Goal: Task Accomplishment & Management: Manage account settings

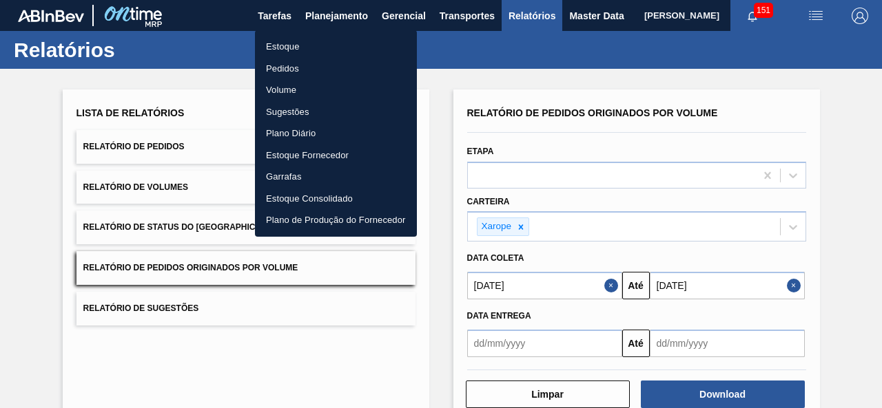
click at [284, 66] on li "Pedidos" at bounding box center [336, 69] width 162 height 22
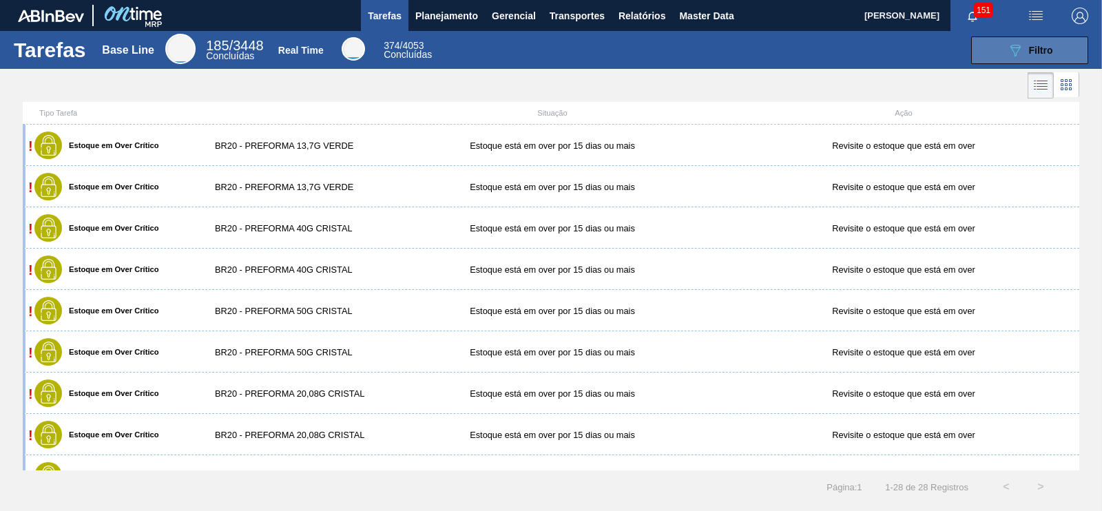
click at [1013, 39] on button "089F7B8B-B2A5-4AFE-B5C0-19BA573D28AC Filtro" at bounding box center [1029, 51] width 117 height 28
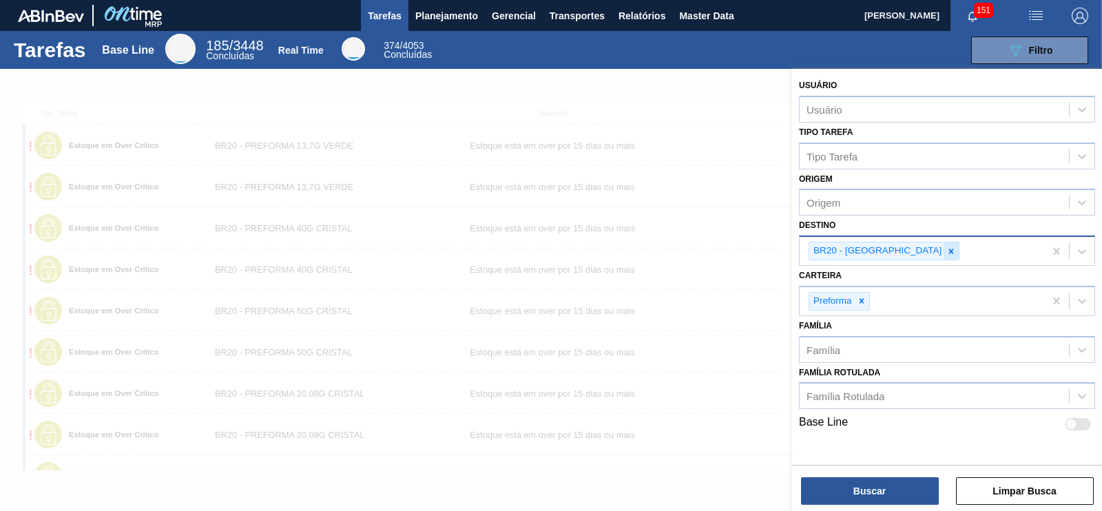
click at [946, 247] on icon at bounding box center [951, 252] width 10 height 10
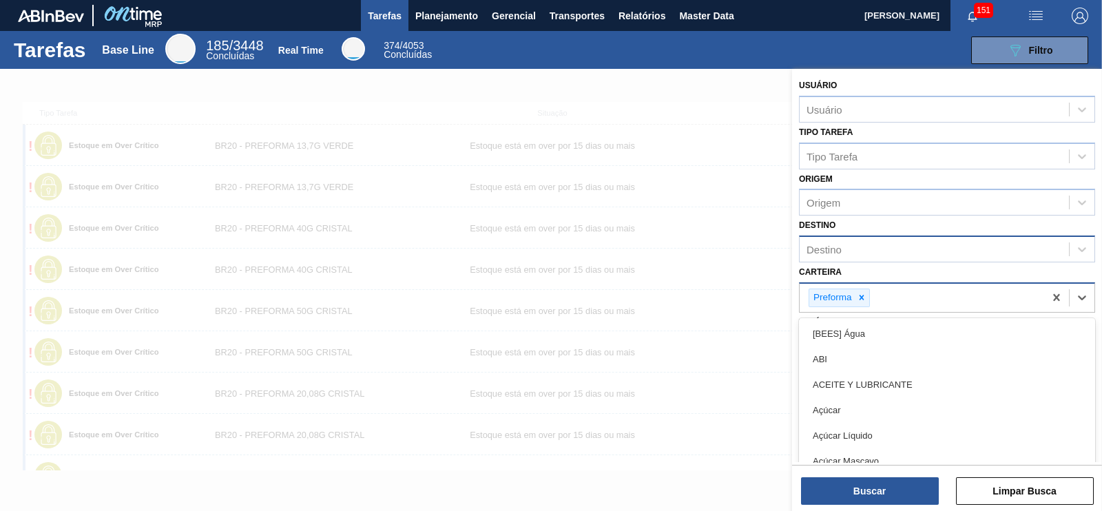
click at [850, 295] on div "Preforma" at bounding box center [831, 297] width 45 height 17
click at [759, 56] on div "089F7B8B-B2A5-4AFE-B5C0-19BA573D28AC Filtro" at bounding box center [769, 51] width 654 height 28
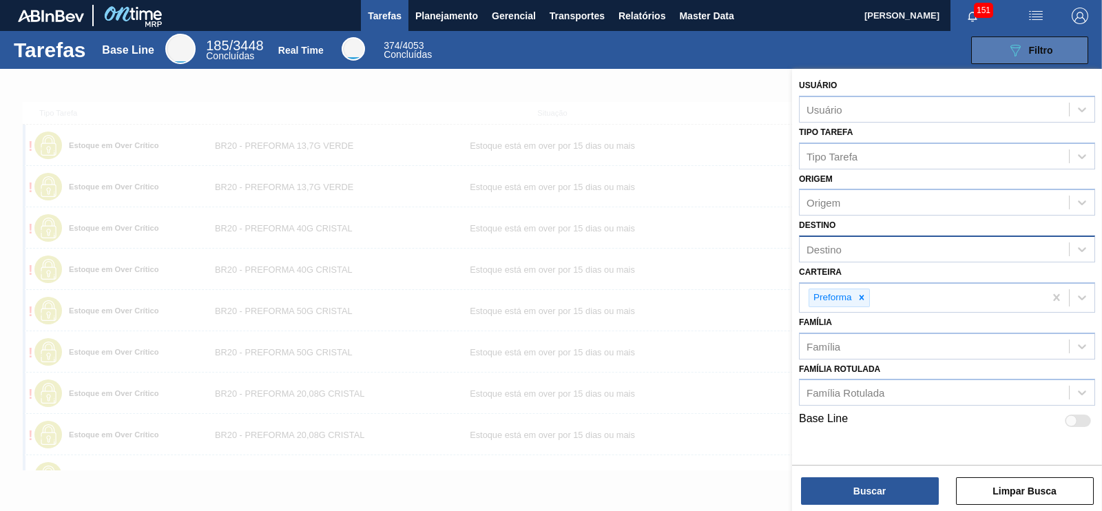
click at [993, 53] on button "089F7B8B-B2A5-4AFE-B5C0-19BA573D28AC Filtro" at bounding box center [1029, 51] width 117 height 28
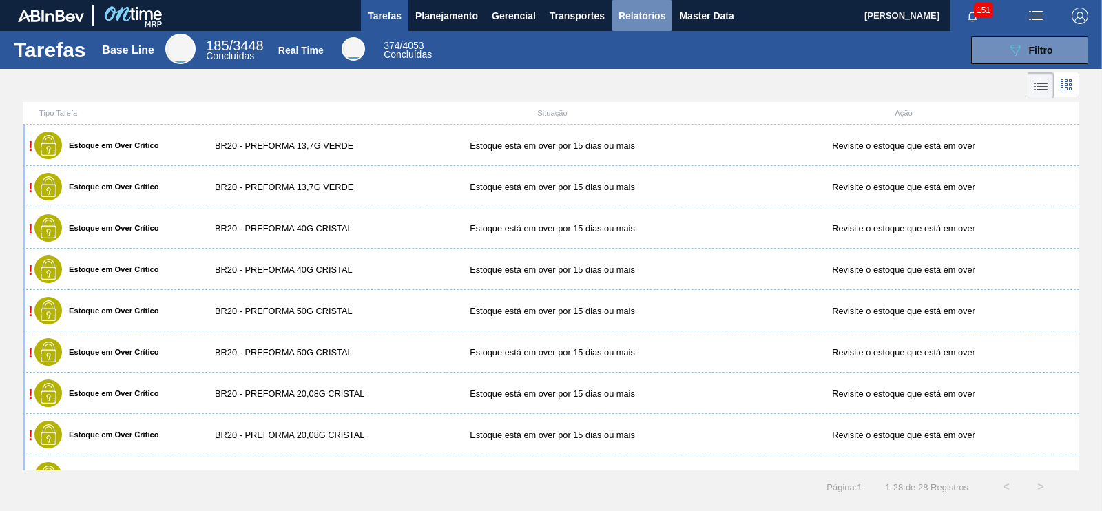
click at [617, 12] on button "Relatórios" at bounding box center [642, 15] width 61 height 31
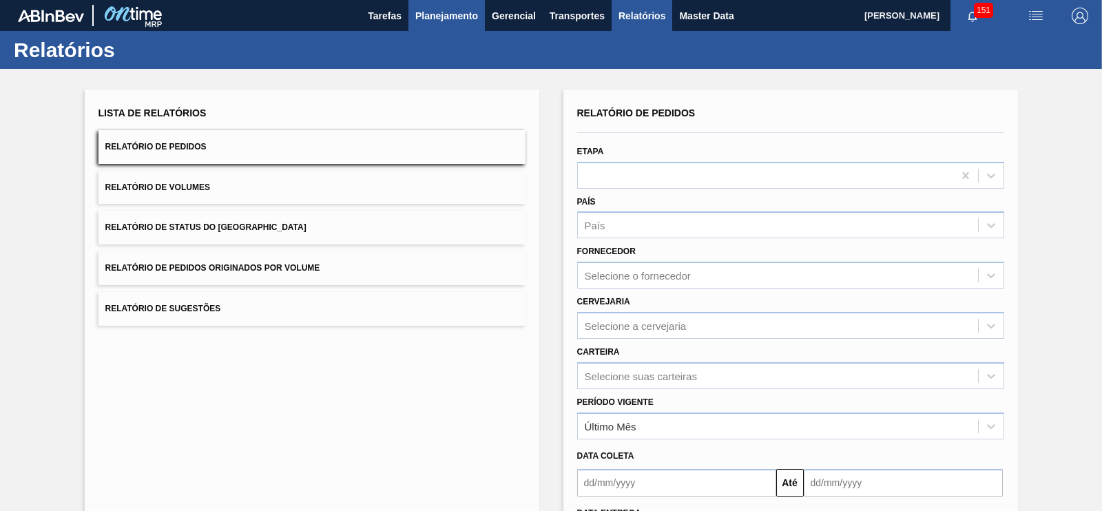
click at [453, 8] on span "Planejamento" at bounding box center [446, 16] width 63 height 17
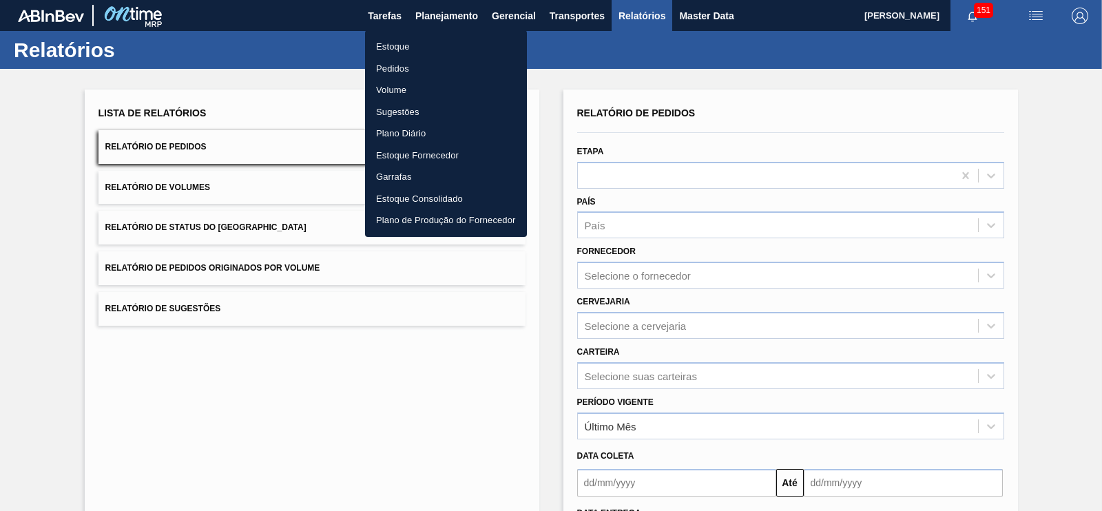
click at [398, 11] on div at bounding box center [551, 255] width 1102 height 511
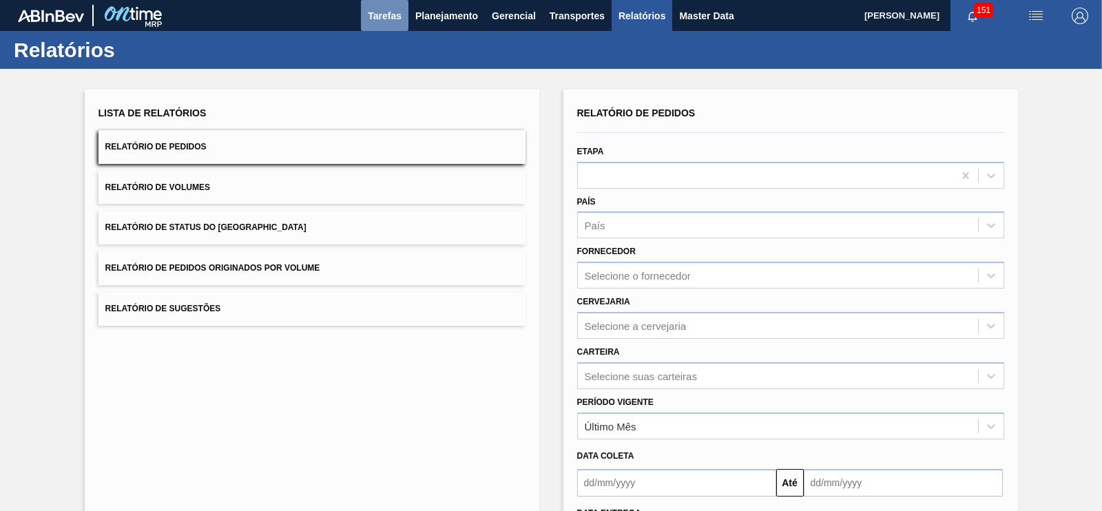
click at [393, 19] on span "Tarefas" at bounding box center [385, 16] width 34 height 17
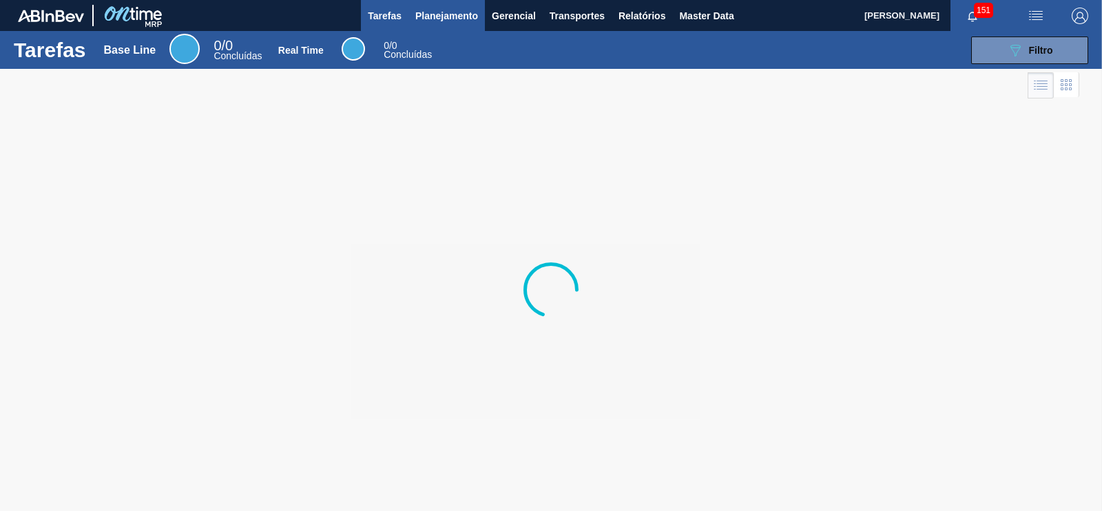
click at [432, 10] on span "Planejamento" at bounding box center [446, 16] width 63 height 17
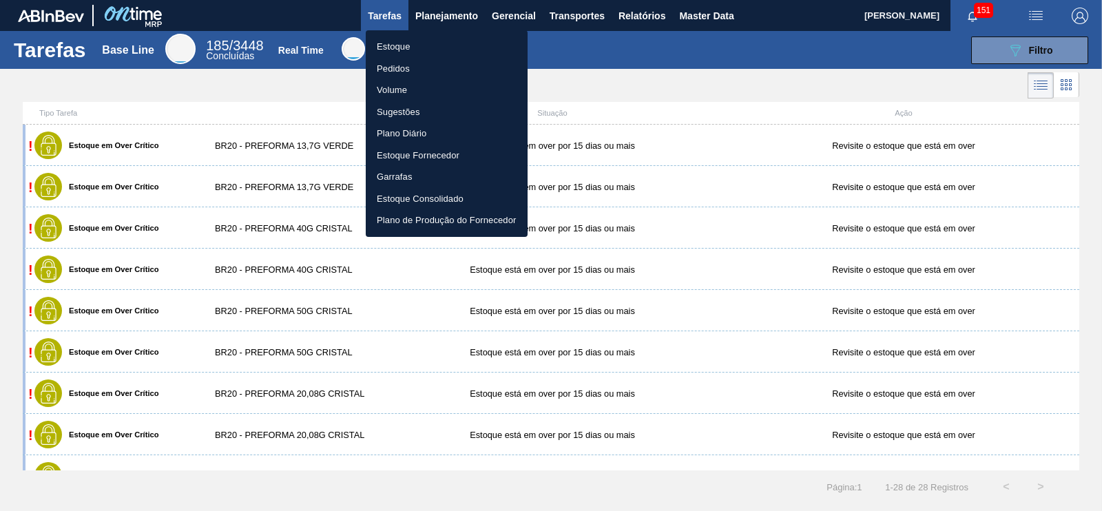
drag, startPoint x: 388, startPoint y: 70, endPoint x: 400, endPoint y: 69, distance: 11.1
click at [389, 70] on li "Pedidos" at bounding box center [447, 69] width 162 height 22
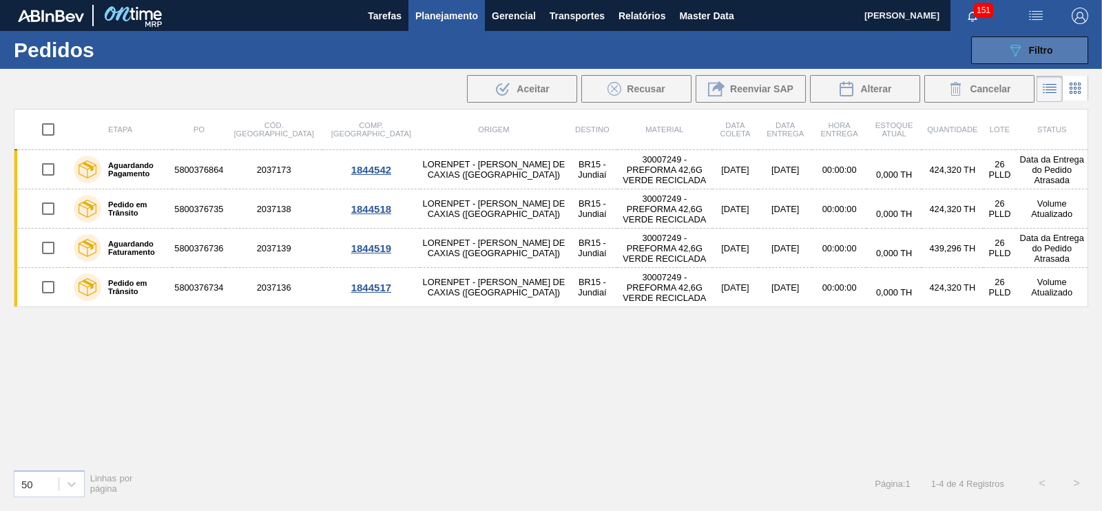
click at [1046, 45] on span "Filtro" at bounding box center [1041, 50] width 24 height 11
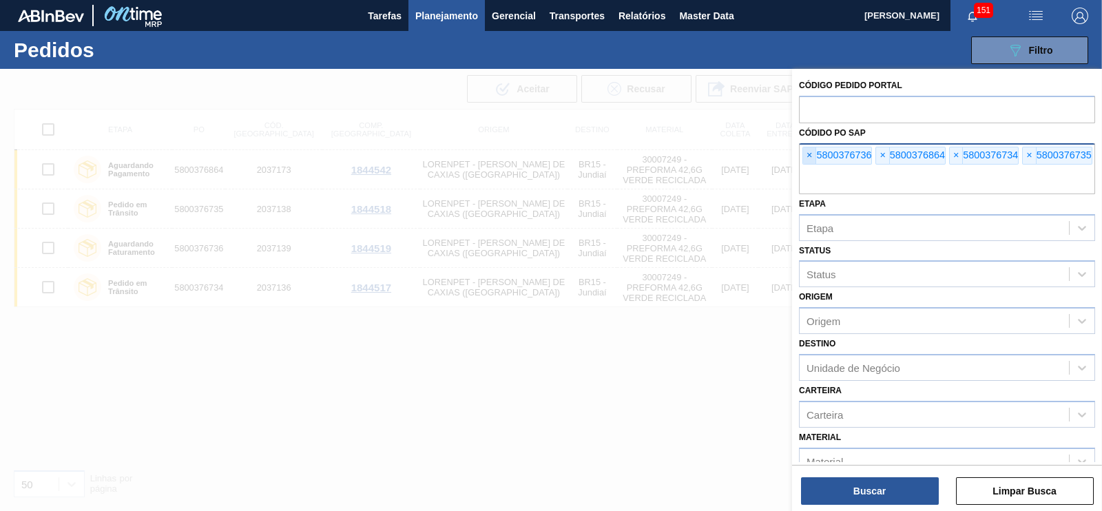
click at [812, 149] on span "×" at bounding box center [809, 155] width 13 height 17
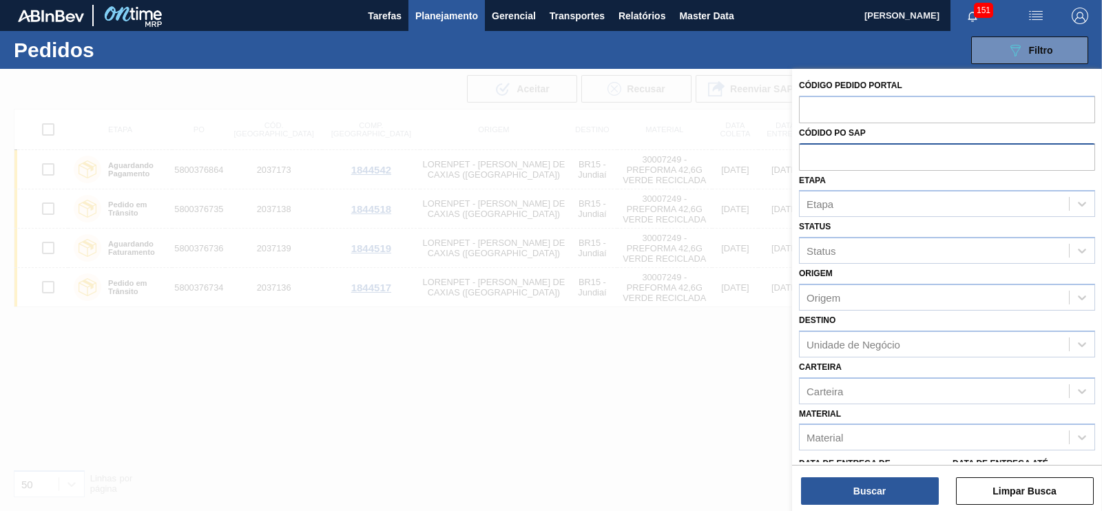
paste input "text"
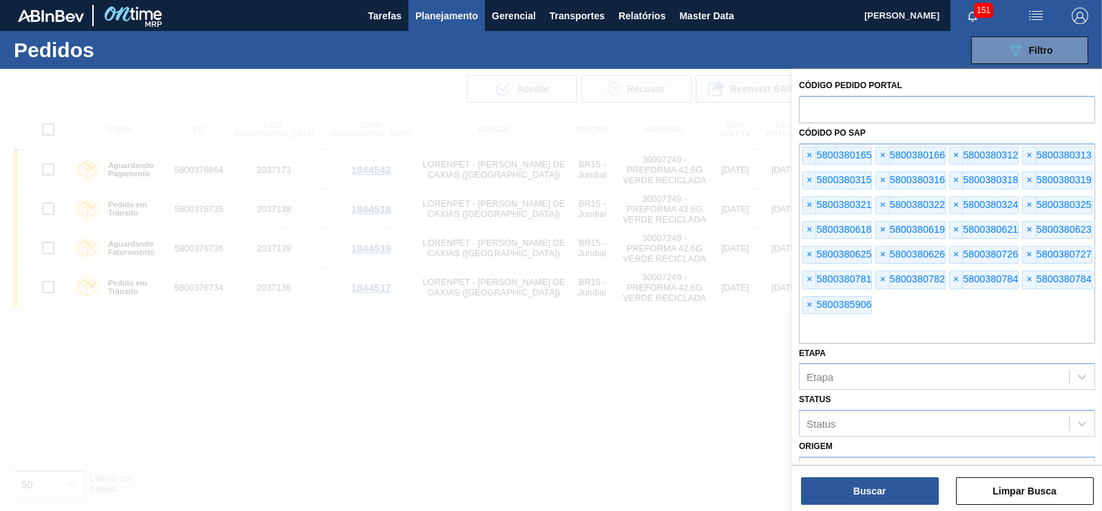
click at [687, 407] on div at bounding box center [551, 324] width 1102 height 511
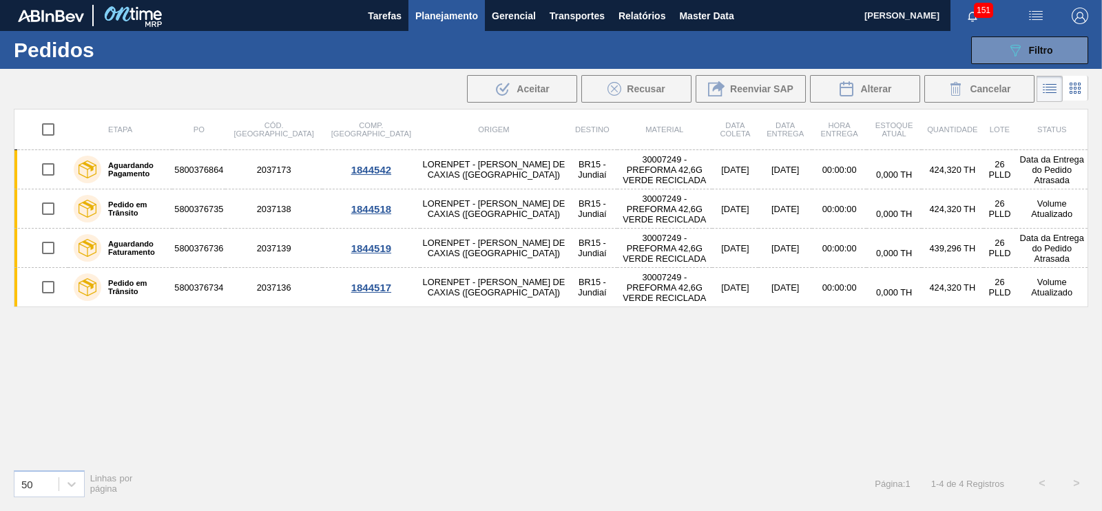
click at [1007, 66] on div "089F7B8B-B2A5-4AFE-B5C0-19BA573D28AC Filtro Código Pedido Portal Códido PO SAP …" at bounding box center [655, 50] width 882 height 41
click at [1017, 57] on icon "089F7B8B-B2A5-4AFE-B5C0-19BA573D28AC" at bounding box center [1015, 50] width 17 height 17
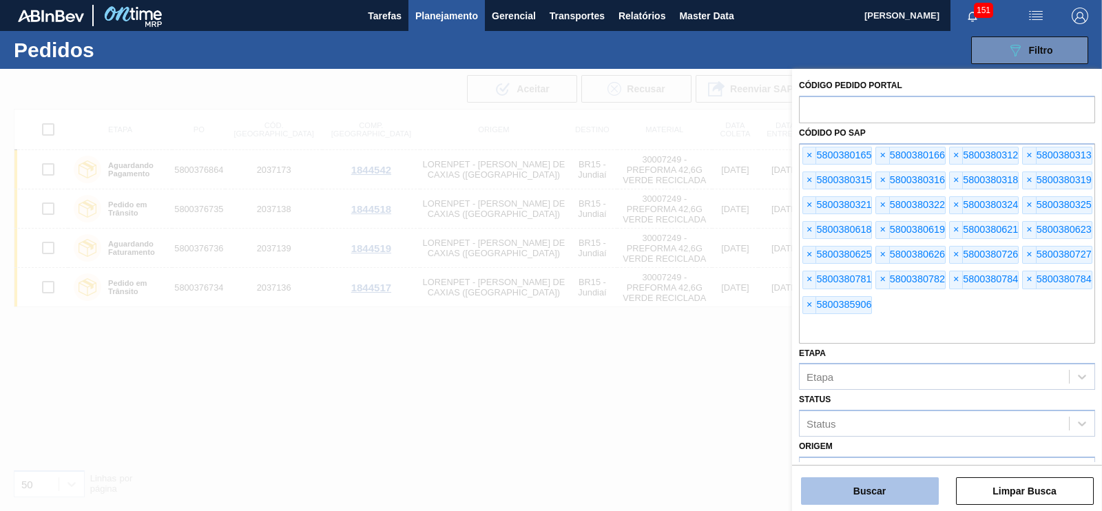
click at [844, 490] on button "Buscar" at bounding box center [870, 491] width 138 height 28
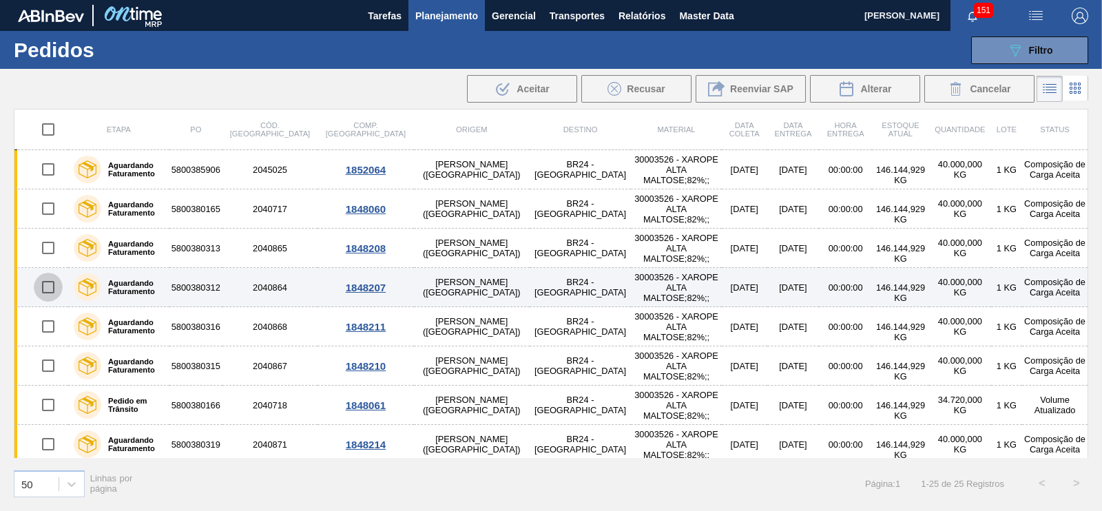
click at [44, 283] on input "checkbox" at bounding box center [48, 287] width 29 height 29
checkbox input "true"
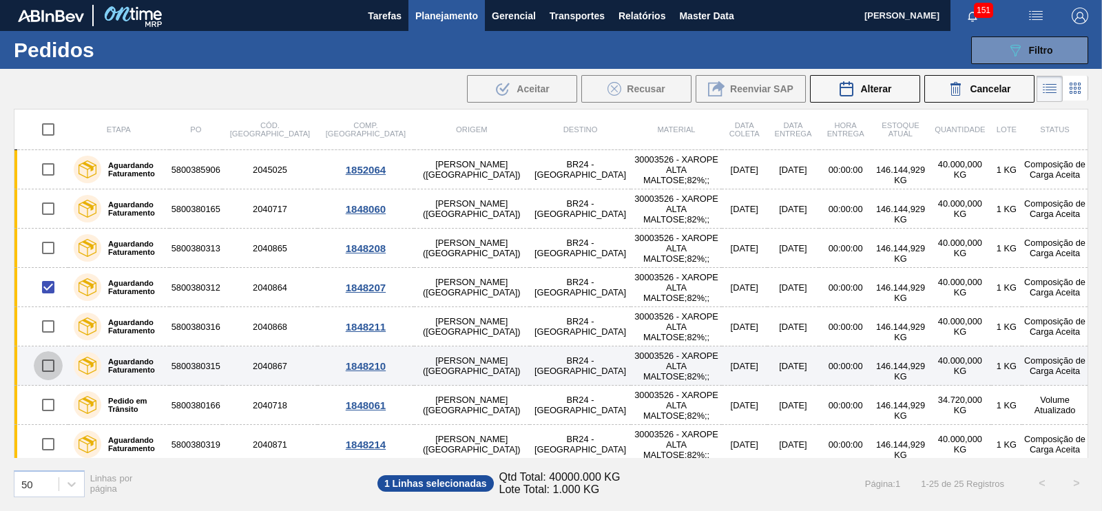
click at [48, 363] on input "checkbox" at bounding box center [48, 365] width 29 height 29
checkbox input "true"
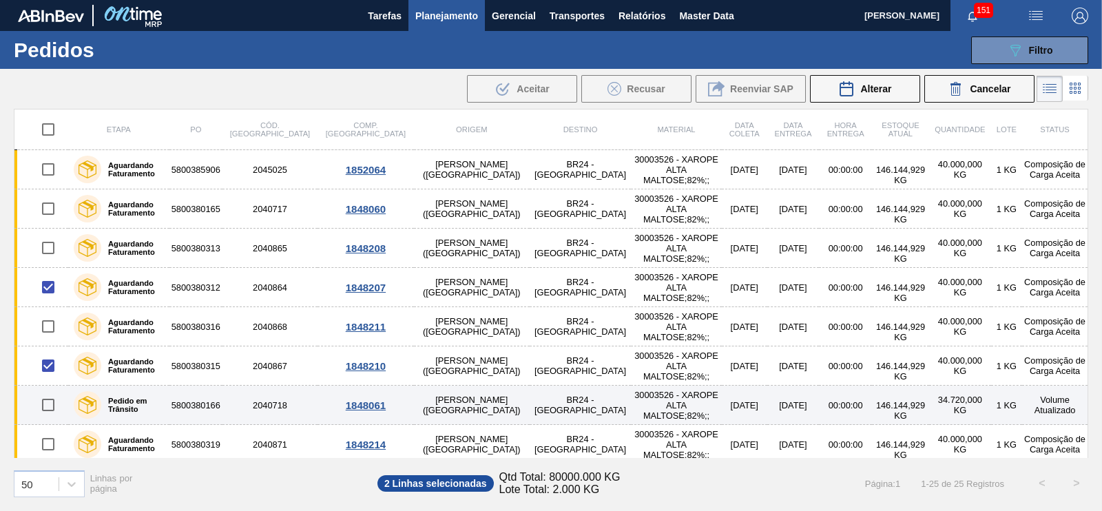
click at [45, 397] on input "checkbox" at bounding box center [48, 405] width 29 height 29
checkbox input "true"
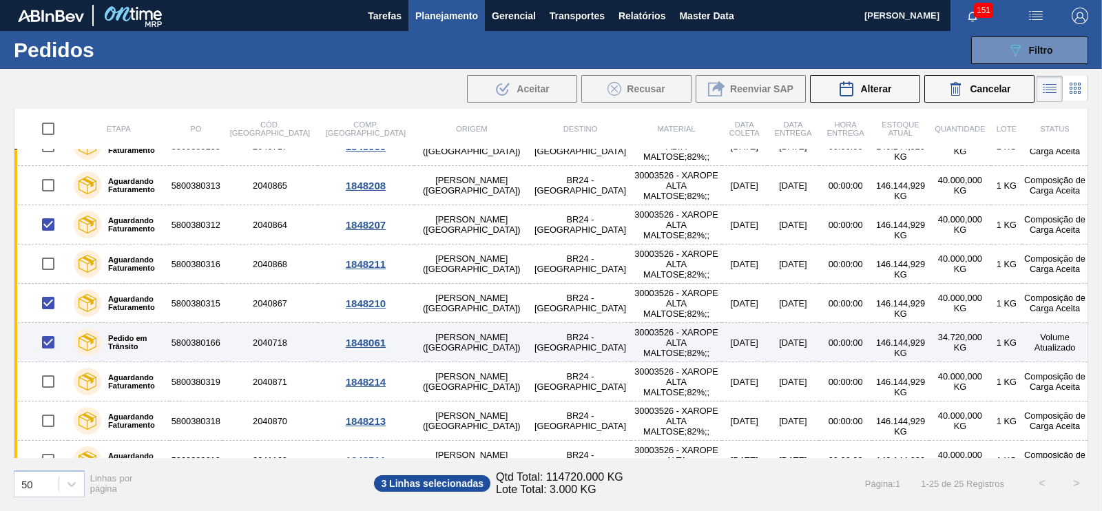
scroll to position [85, 0]
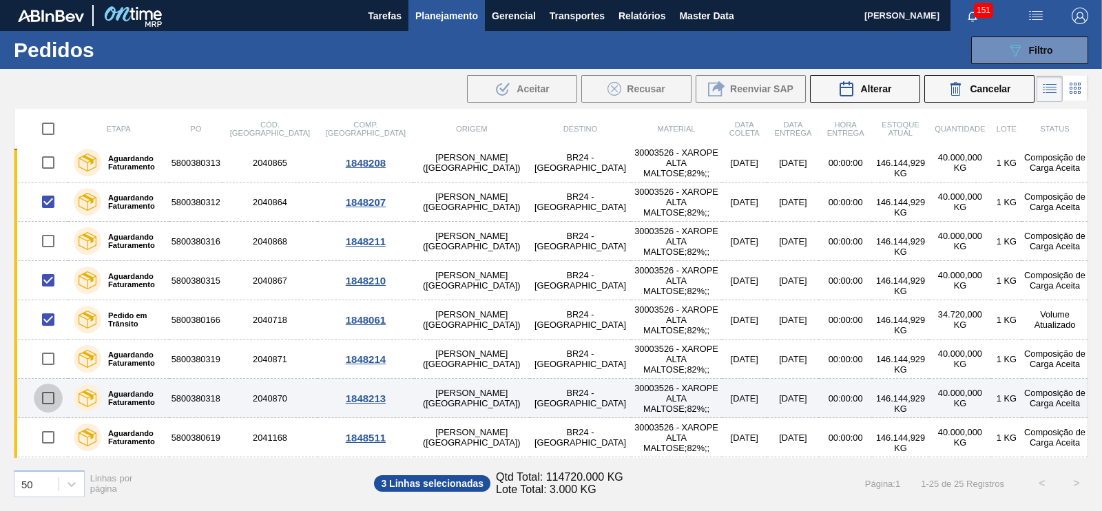
click at [45, 399] on input "checkbox" at bounding box center [48, 398] width 29 height 29
checkbox input "true"
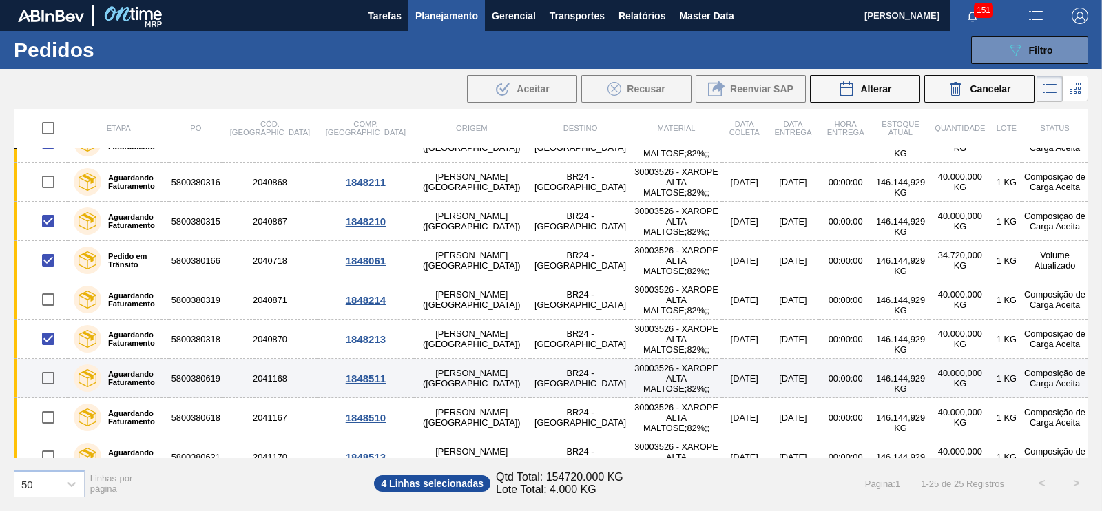
scroll to position [172, 0]
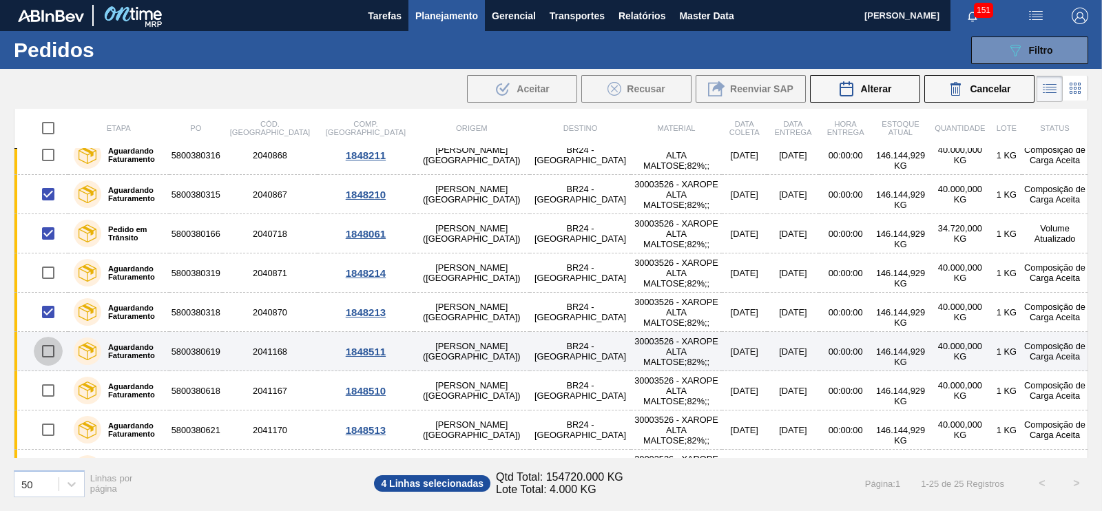
click at [52, 353] on input "checkbox" at bounding box center [48, 351] width 29 height 29
checkbox input "true"
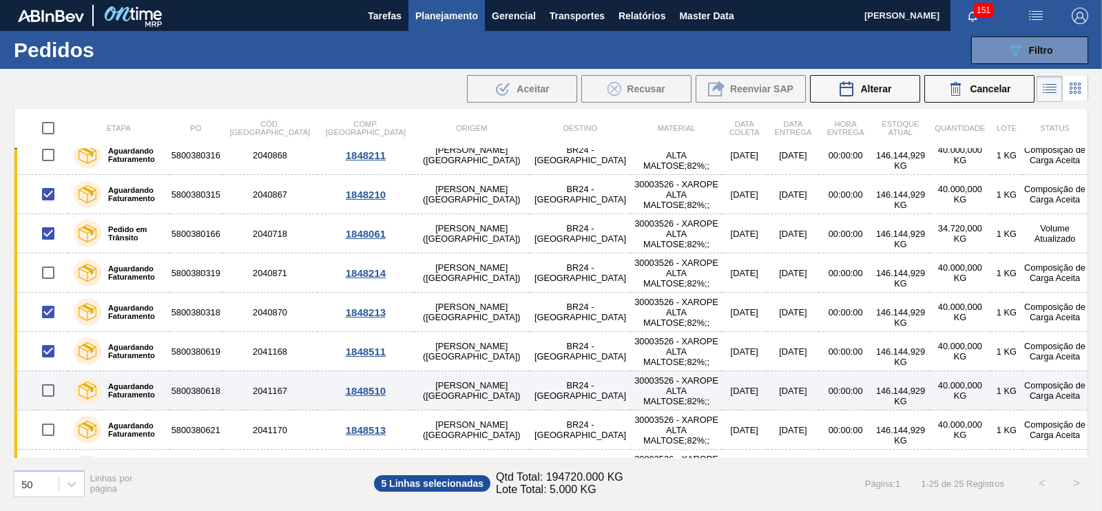
click at [49, 388] on input "checkbox" at bounding box center [48, 390] width 29 height 29
checkbox input "true"
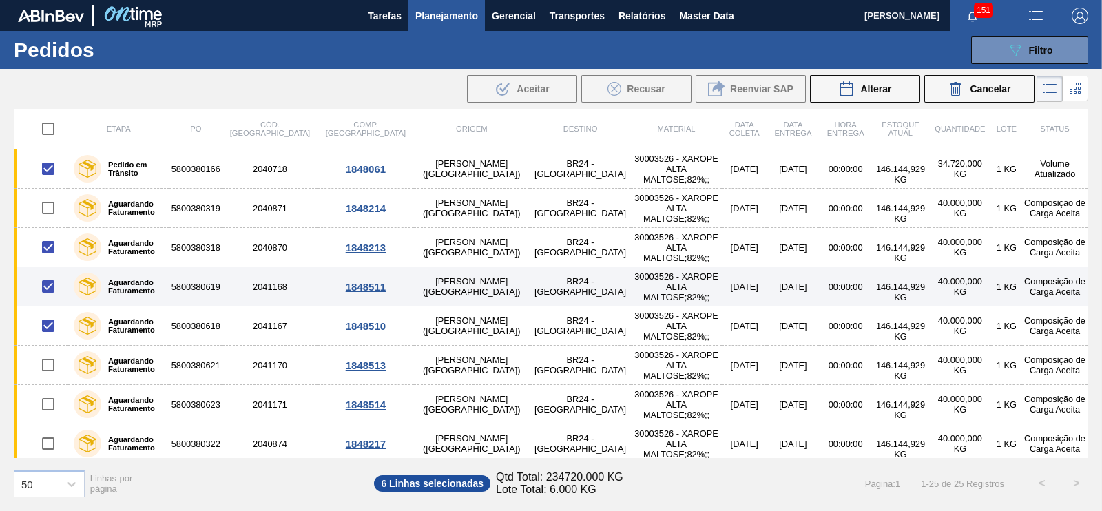
scroll to position [344, 0]
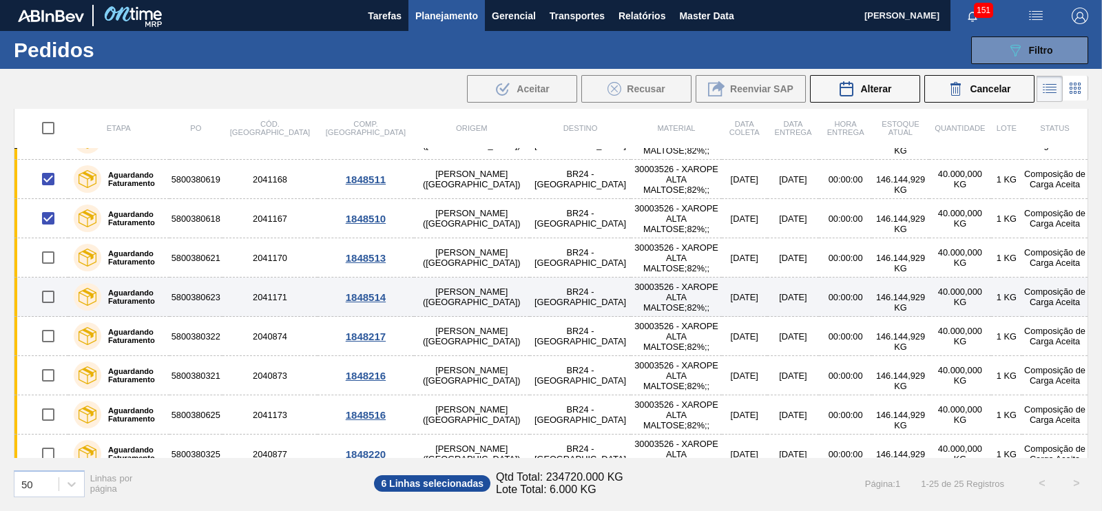
click at [53, 298] on input "checkbox" at bounding box center [48, 296] width 29 height 29
checkbox input "true"
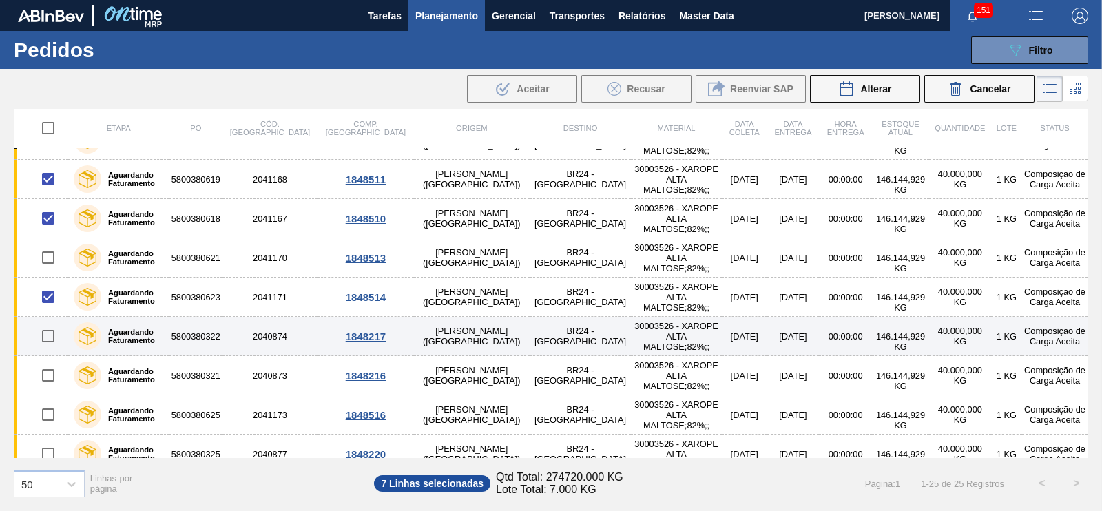
click at [41, 341] on input "checkbox" at bounding box center [48, 336] width 29 height 29
checkbox input "true"
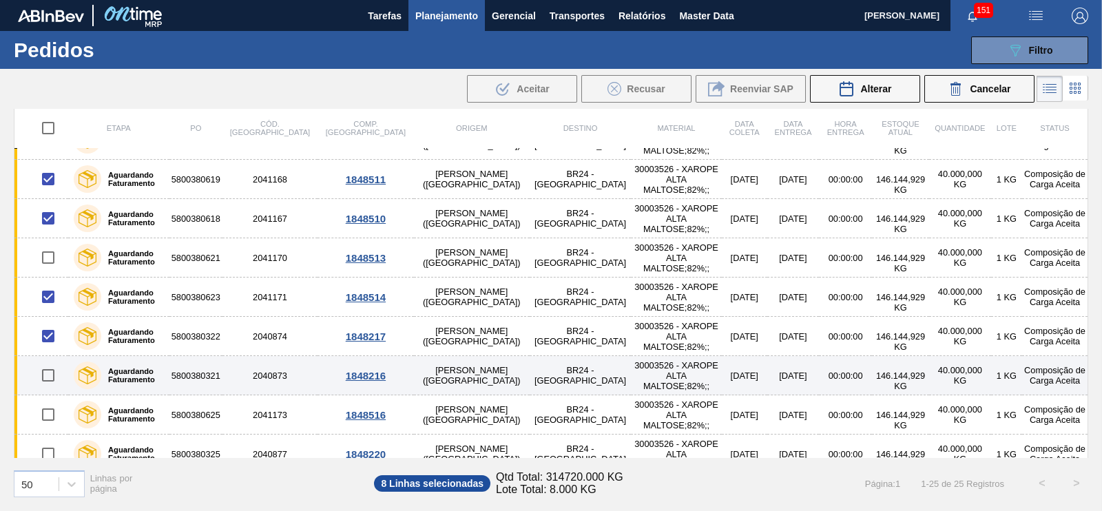
click at [48, 370] on input "checkbox" at bounding box center [48, 375] width 29 height 29
checkbox input "true"
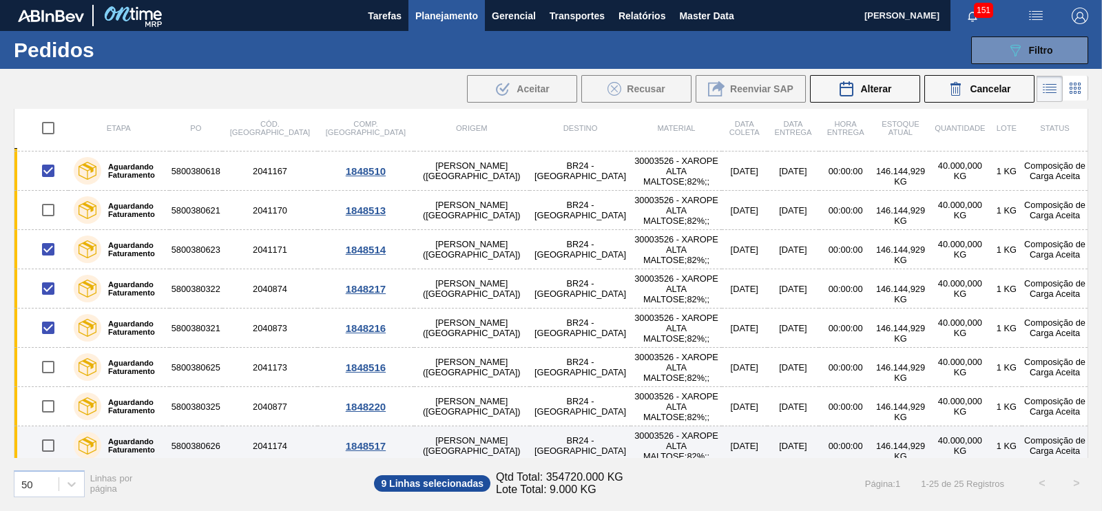
scroll to position [431, 0]
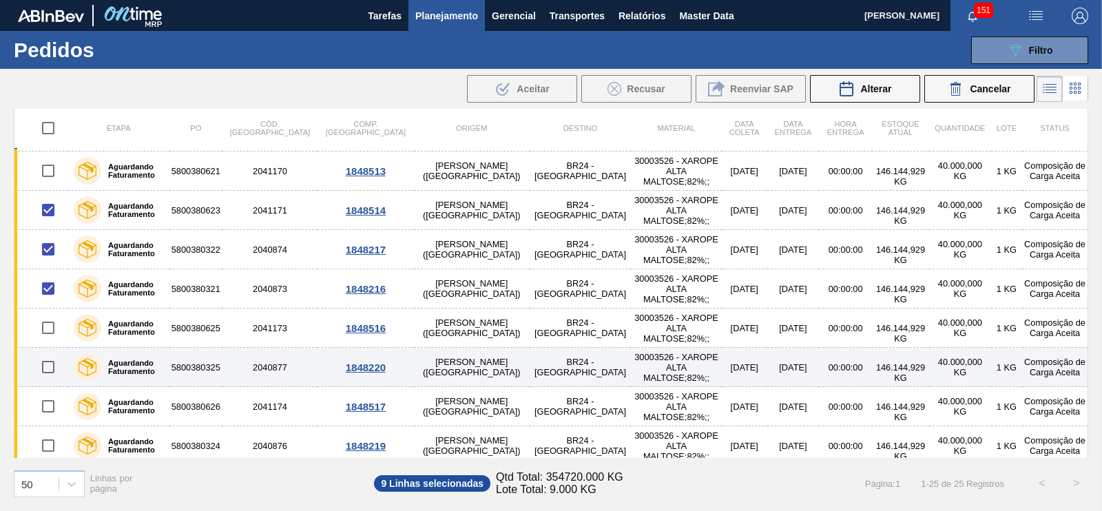
click at [51, 368] on input "checkbox" at bounding box center [48, 367] width 29 height 29
checkbox input "true"
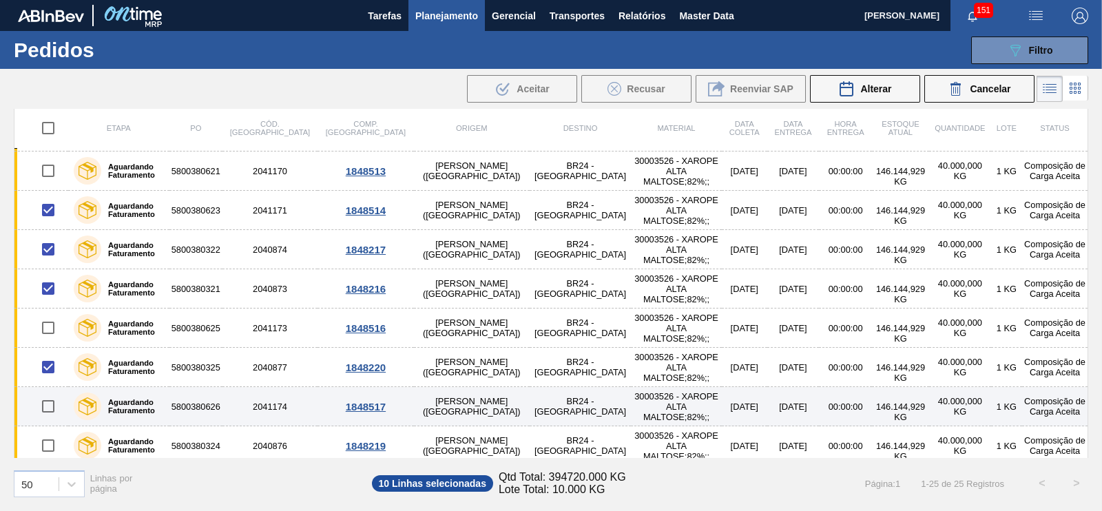
click at [52, 404] on input "checkbox" at bounding box center [48, 406] width 29 height 29
checkbox input "true"
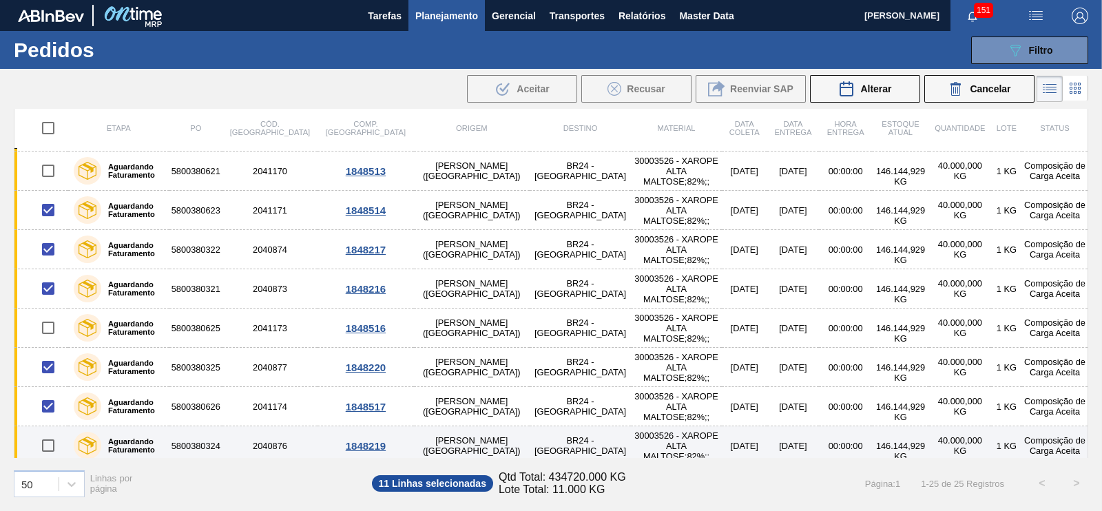
click at [51, 440] on input "checkbox" at bounding box center [48, 445] width 29 height 29
checkbox input "true"
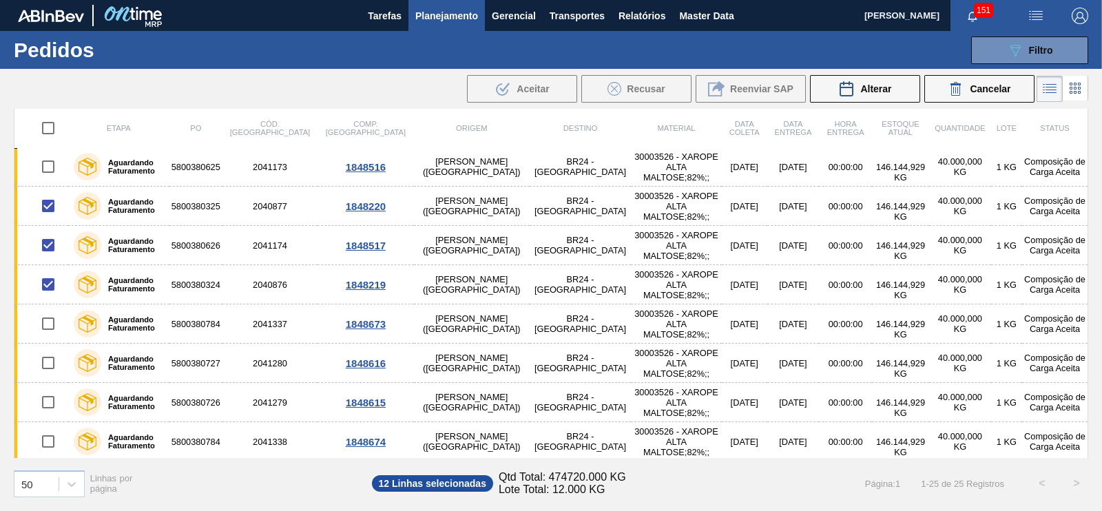
scroll to position [670, 0]
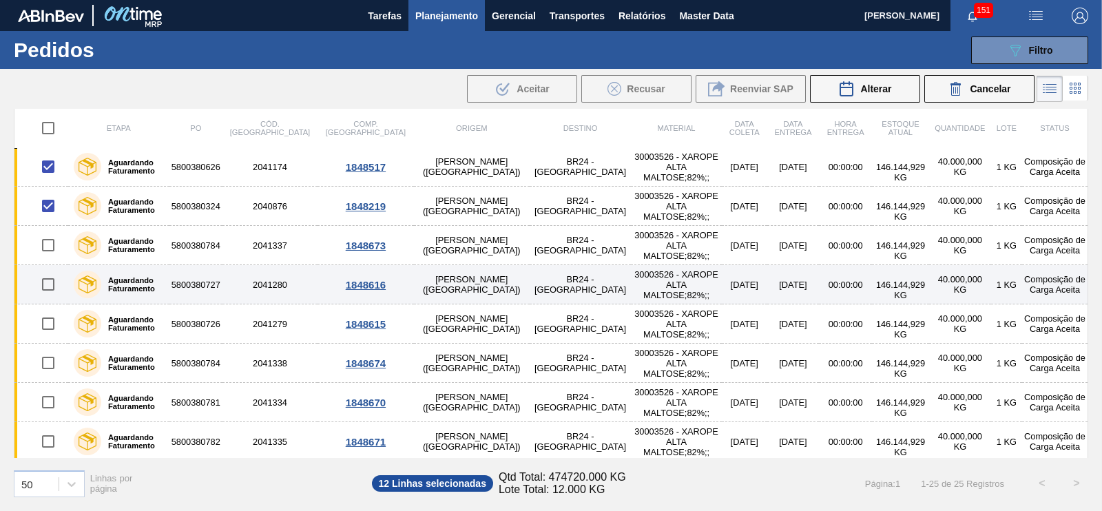
click at [45, 289] on input "checkbox" at bounding box center [48, 284] width 29 height 29
checkbox input "true"
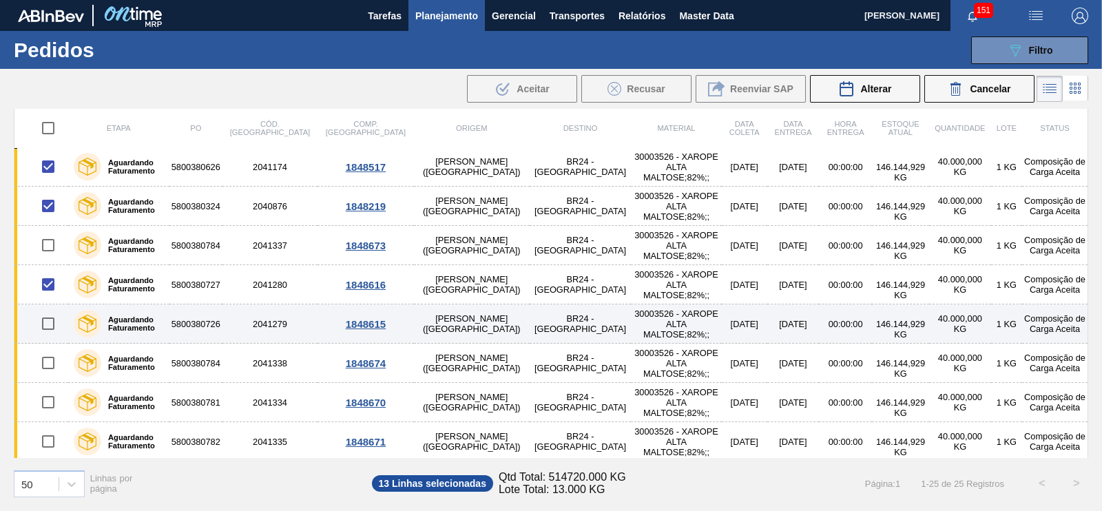
click at [43, 319] on input "checkbox" at bounding box center [48, 323] width 29 height 29
checkbox input "true"
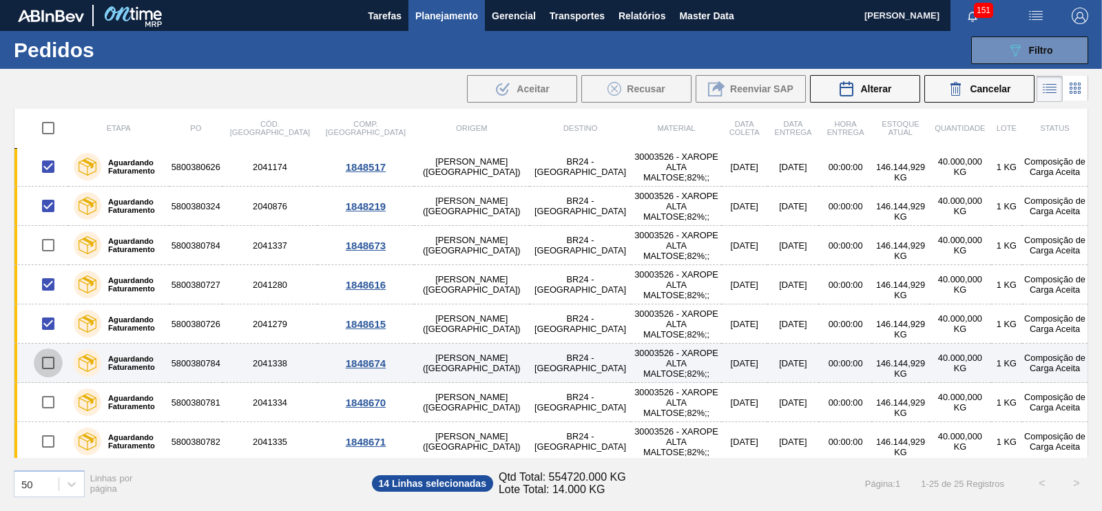
click at [53, 362] on input "checkbox" at bounding box center [48, 363] width 29 height 29
checkbox input "true"
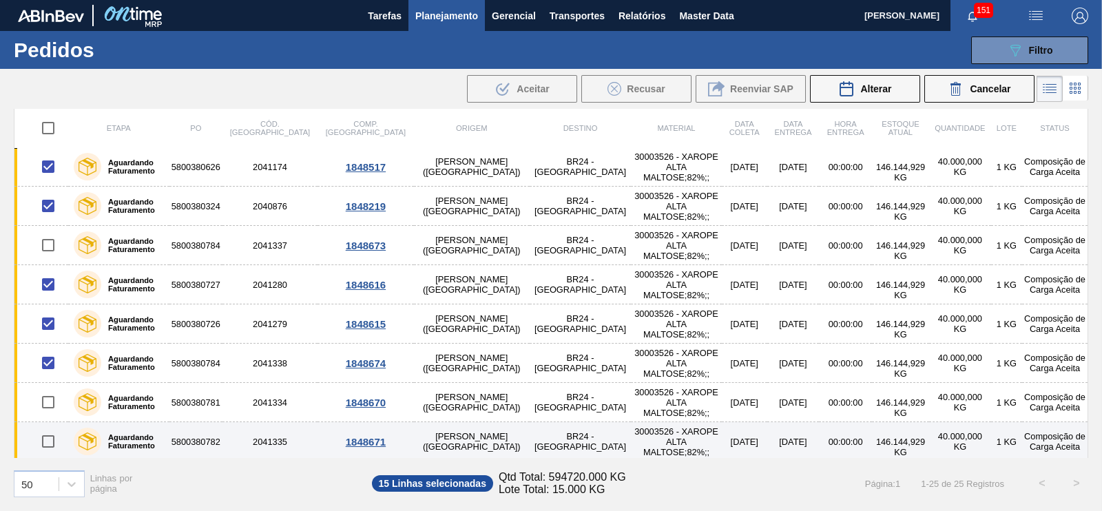
click at [45, 435] on input "checkbox" at bounding box center [48, 441] width 29 height 29
checkbox input "true"
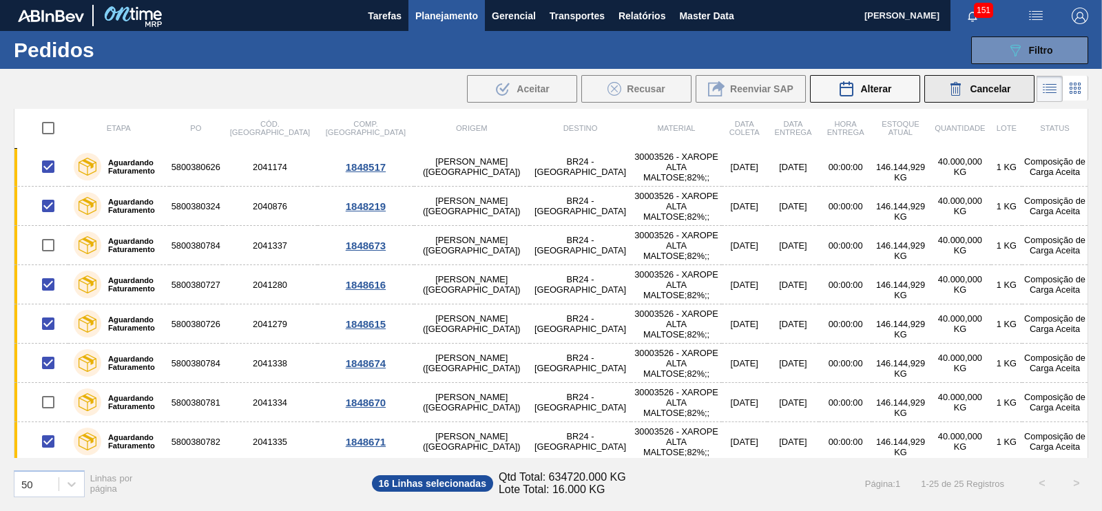
click at [982, 88] on span "Cancelar" at bounding box center [990, 88] width 41 height 11
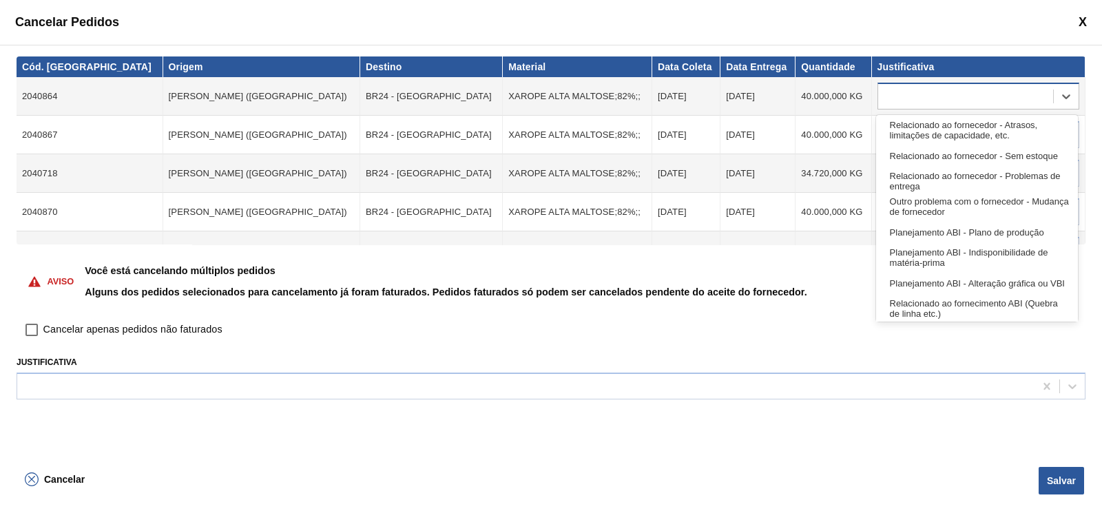
click at [913, 95] on div at bounding box center [965, 97] width 175 height 20
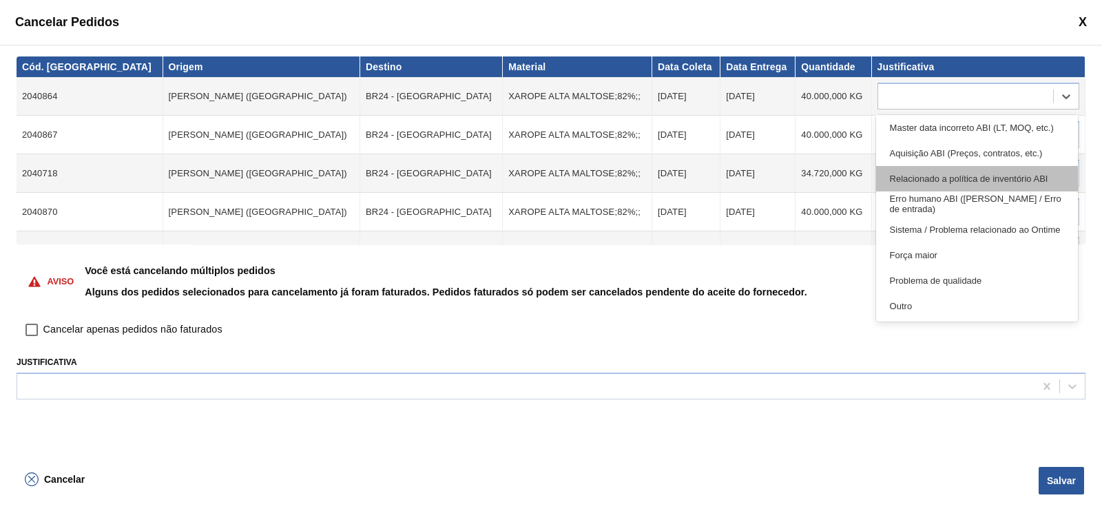
scroll to position [172, 0]
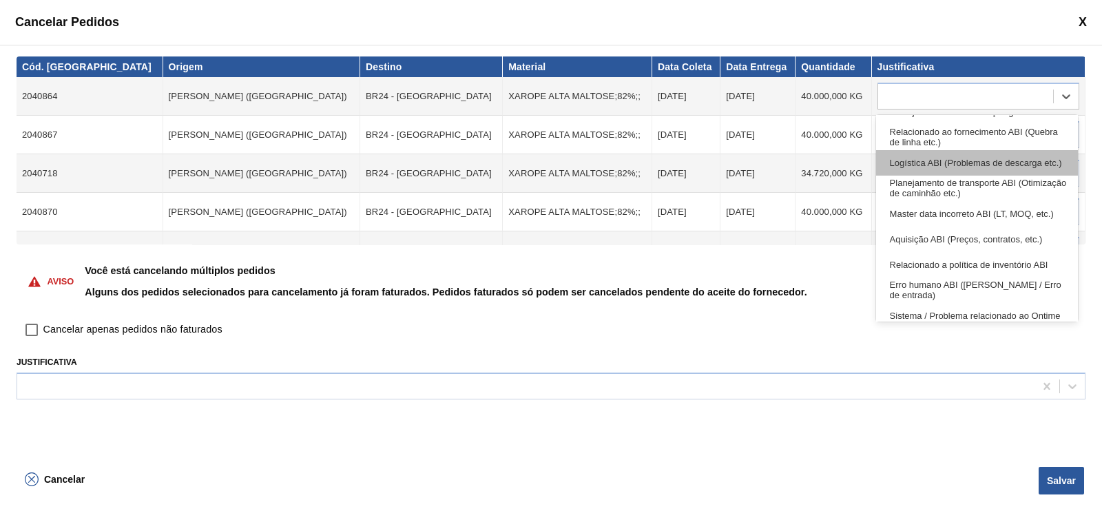
click at [944, 172] on div "Logística ABI (Problemas de descarga etc.)" at bounding box center [977, 162] width 202 height 25
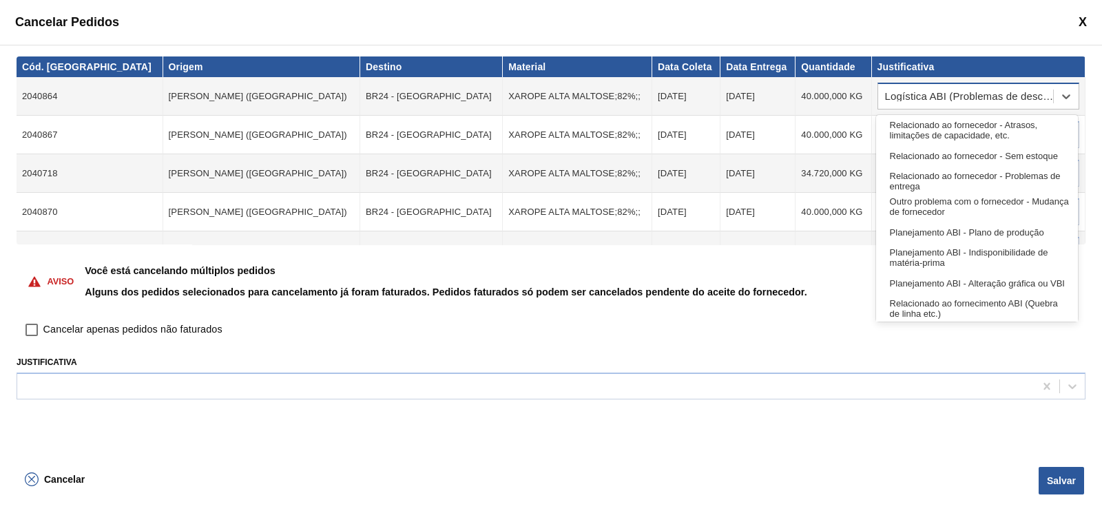
drag, startPoint x: 878, startPoint y: 96, endPoint x: 919, endPoint y: 98, distance: 40.7
click at [914, 98] on div "Logística ABI (Problemas de descarga etc.)" at bounding box center [965, 97] width 175 height 20
click at [982, 96] on div "Logística ABI (Problemas de descarga etc.)" at bounding box center [969, 97] width 169 height 10
drag, startPoint x: 884, startPoint y: 100, endPoint x: 944, endPoint y: 89, distance: 60.3
click at [944, 89] on div "Logística ABI (Problemas de descarga etc.)" at bounding box center [965, 97] width 175 height 20
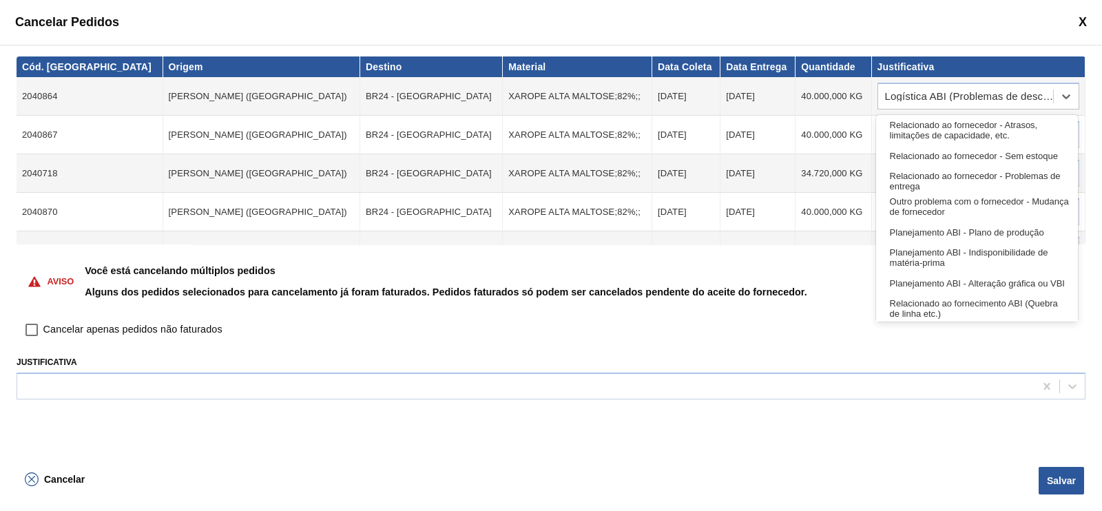
click at [834, 296] on div "Aviso Você está cancelando múltiplos pedidos Alguns dos pedidos selecionados pa…" at bounding box center [551, 282] width 1069 height 74
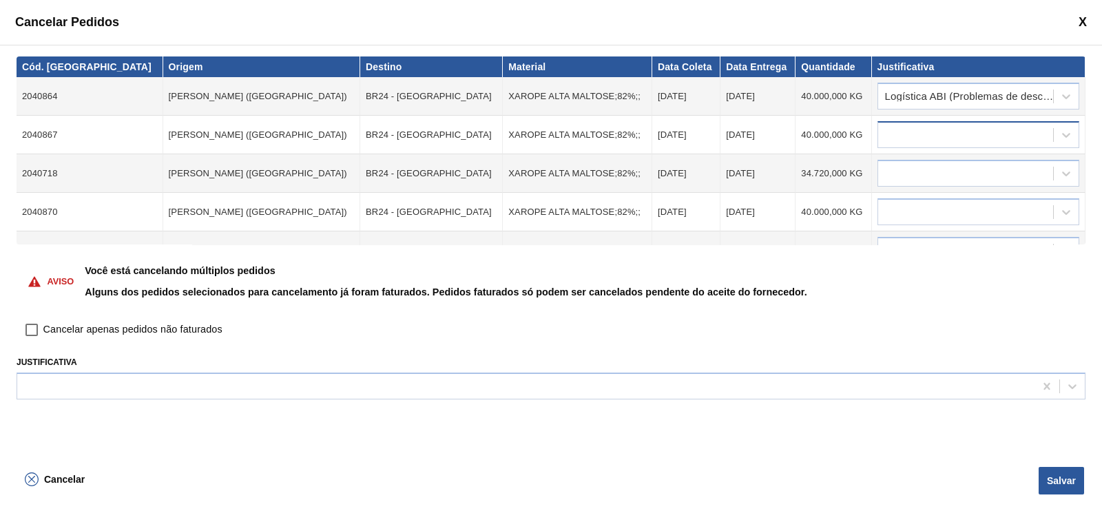
click at [983, 129] on div at bounding box center [965, 135] width 175 height 20
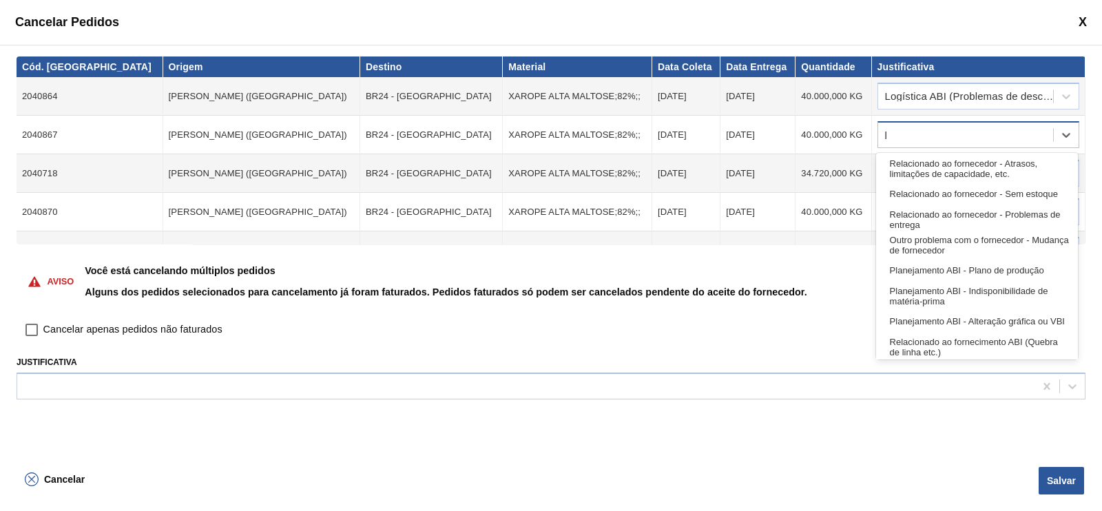
type input "lo"
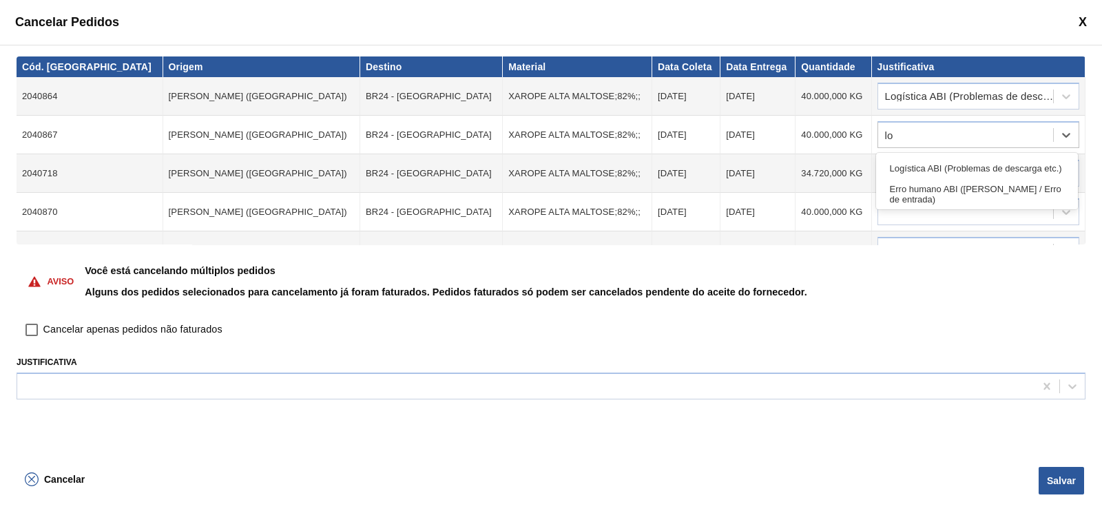
click at [971, 163] on div "Logística ABI (Problemas de descarga etc.)" at bounding box center [977, 168] width 202 height 25
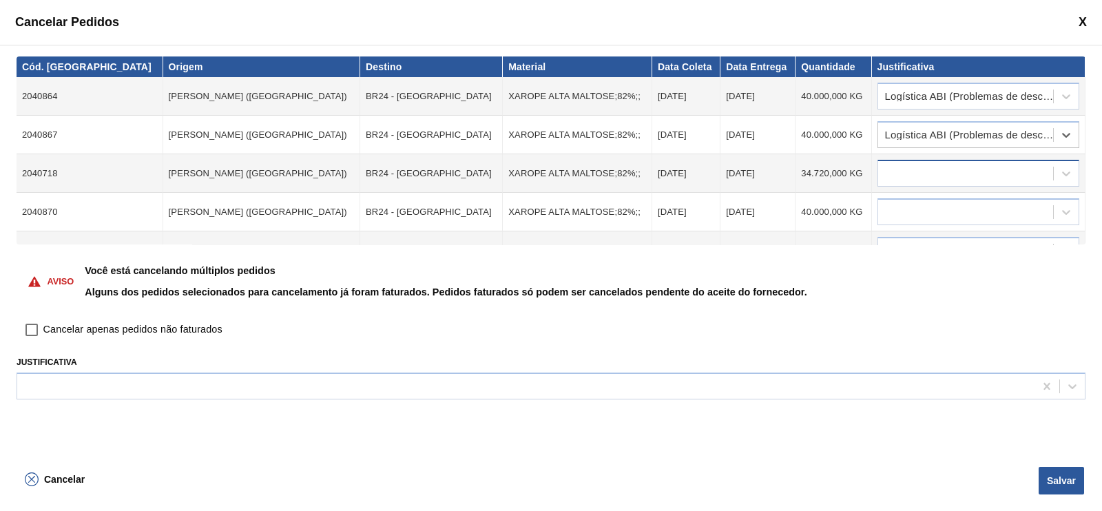
click at [963, 170] on div at bounding box center [965, 174] width 175 height 20
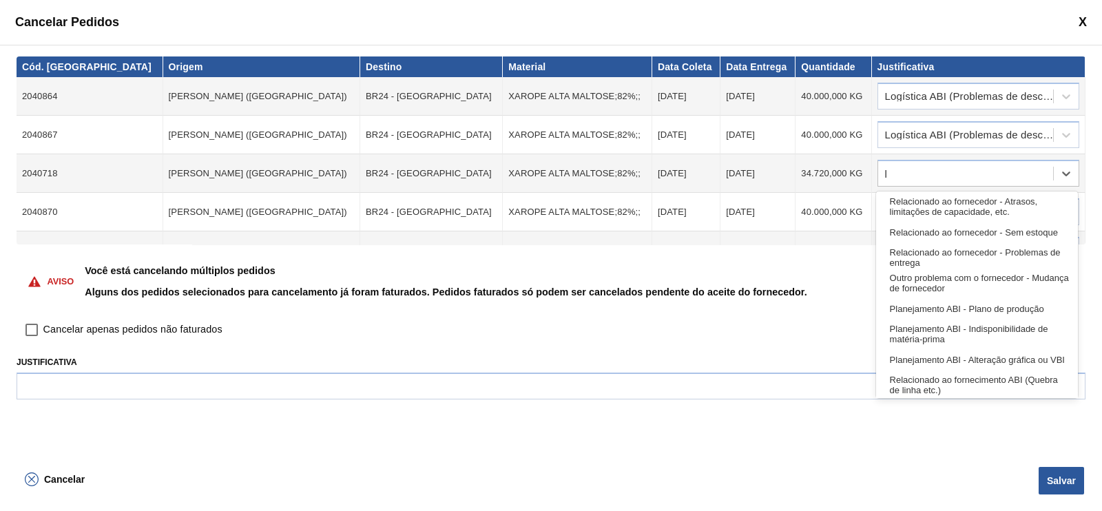
type input "lo"
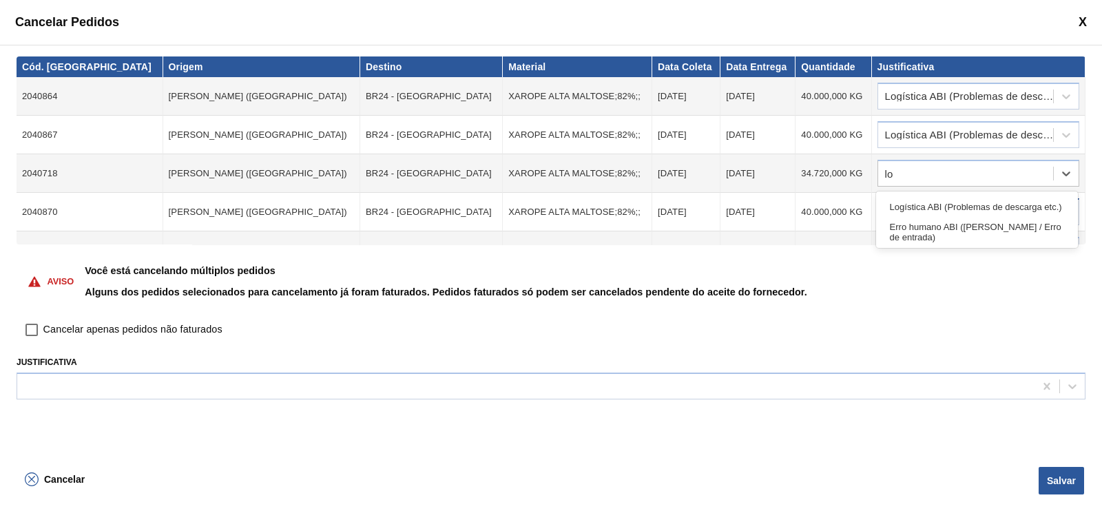
drag, startPoint x: 957, startPoint y: 207, endPoint x: 957, endPoint y: 198, distance: 9.6
click at [957, 206] on div "Logística ABI (Problemas de descarga etc.)" at bounding box center [977, 206] width 202 height 25
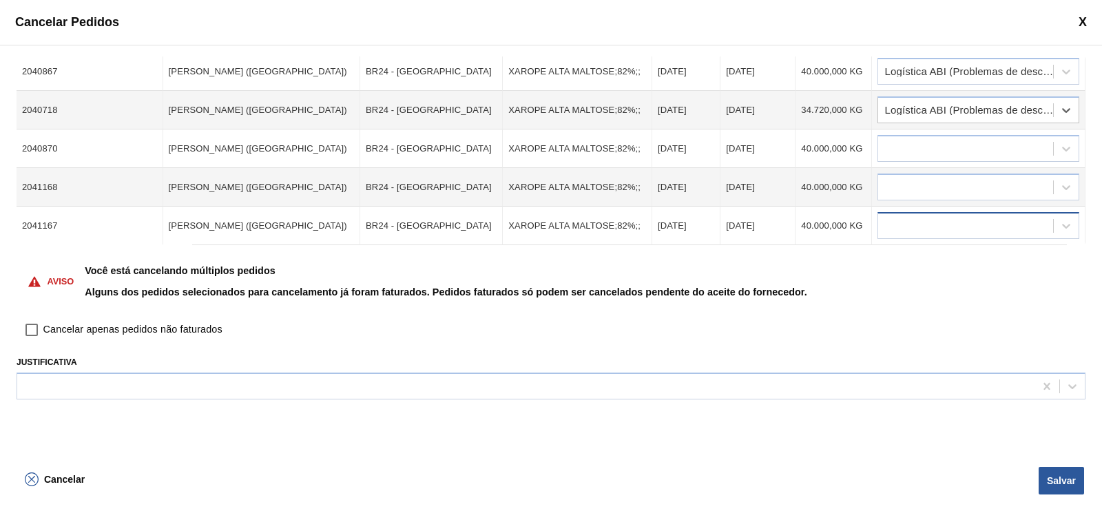
scroll to position [85, 0]
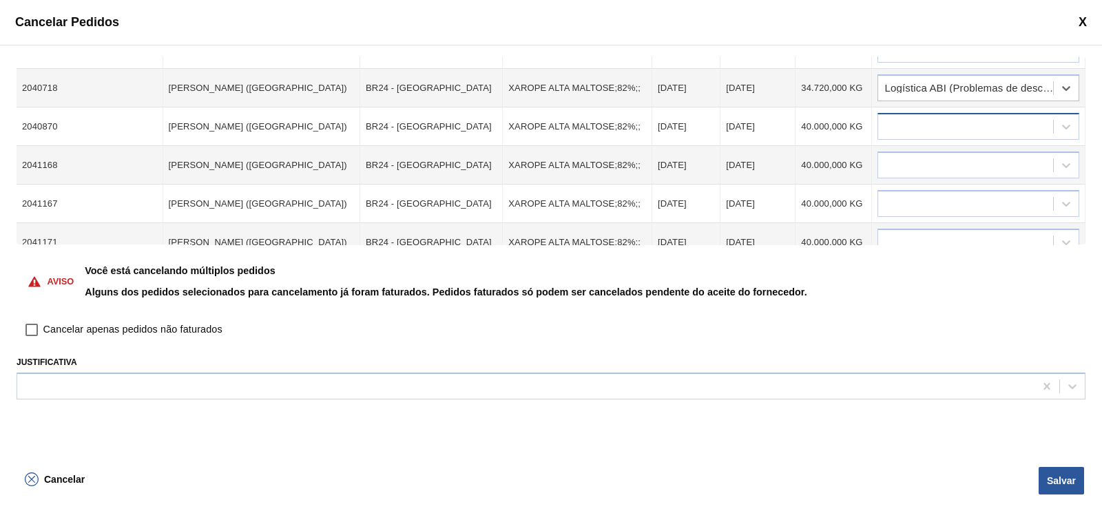
click at [919, 129] on div at bounding box center [965, 127] width 175 height 20
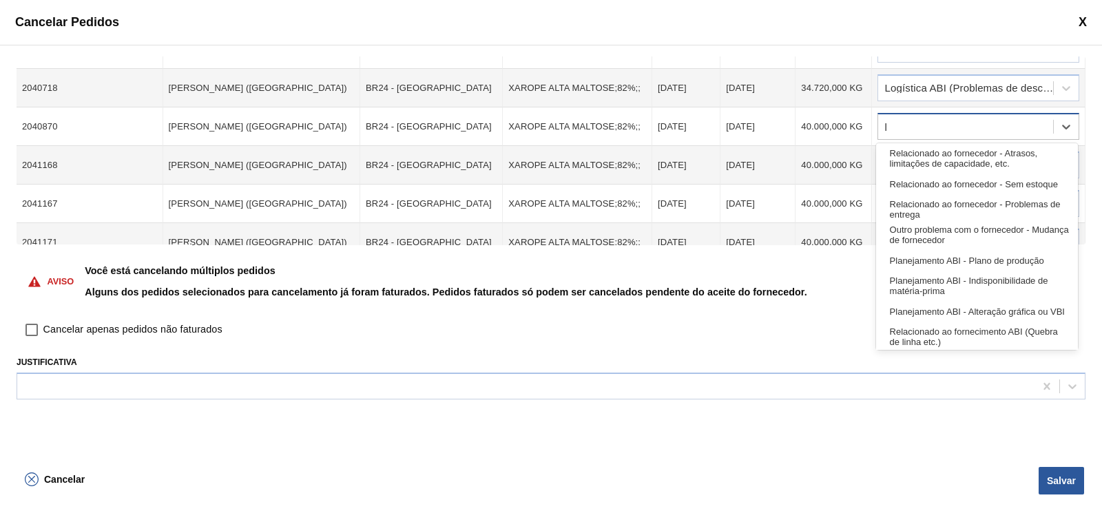
type input "lo"
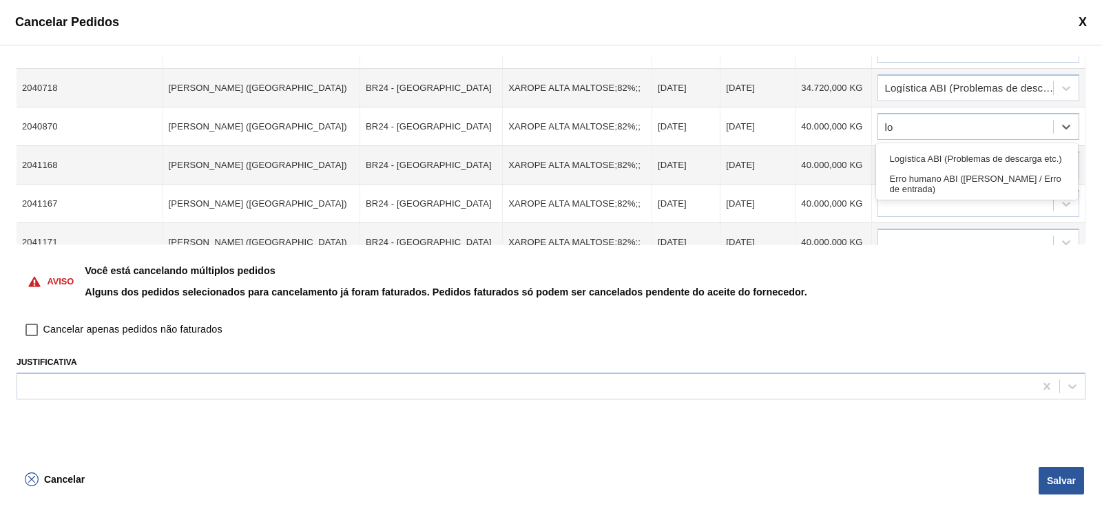
click at [971, 156] on div "Logística ABI (Problemas de descarga etc.)" at bounding box center [977, 158] width 202 height 25
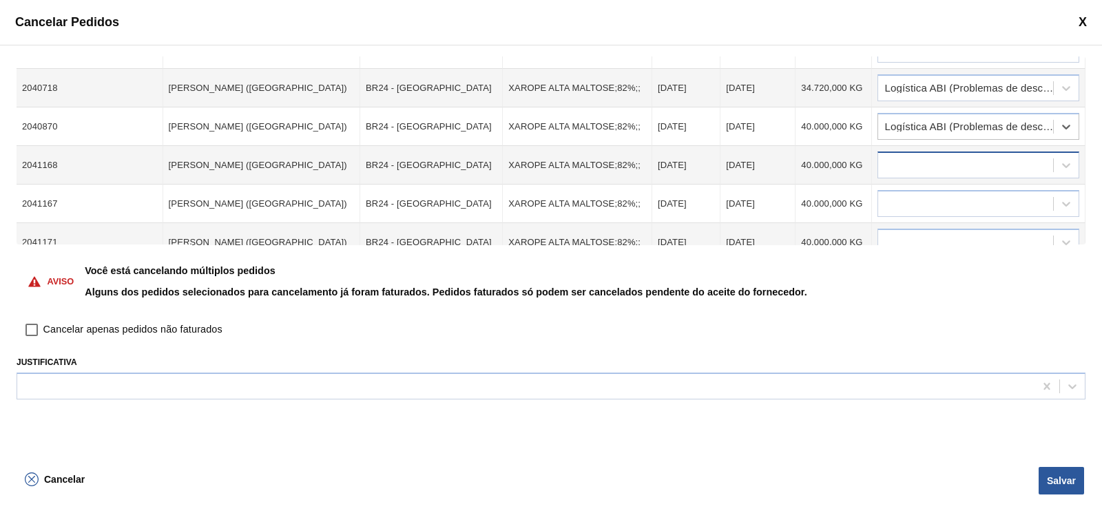
click at [937, 167] on div at bounding box center [965, 166] width 175 height 20
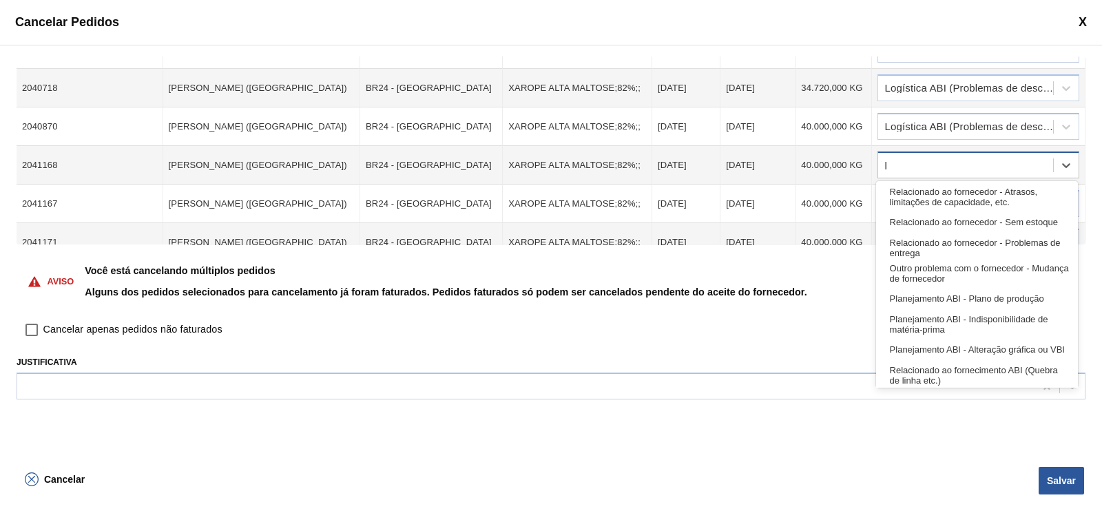
type input "lo"
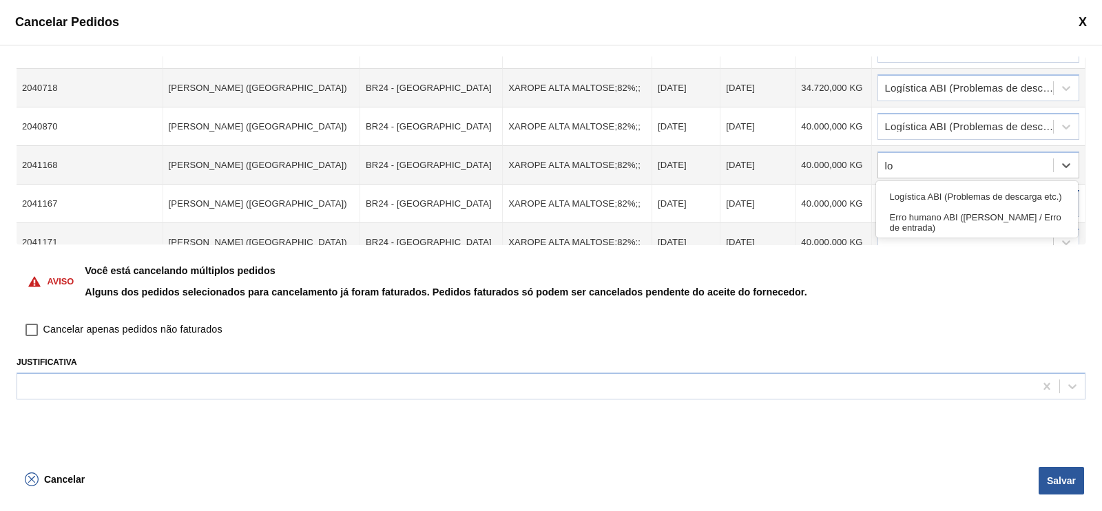
drag, startPoint x: 918, startPoint y: 189, endPoint x: 917, endPoint y: 205, distance: 15.2
click at [917, 188] on div "Logística ABI (Problemas de descarga etc.)" at bounding box center [977, 196] width 202 height 25
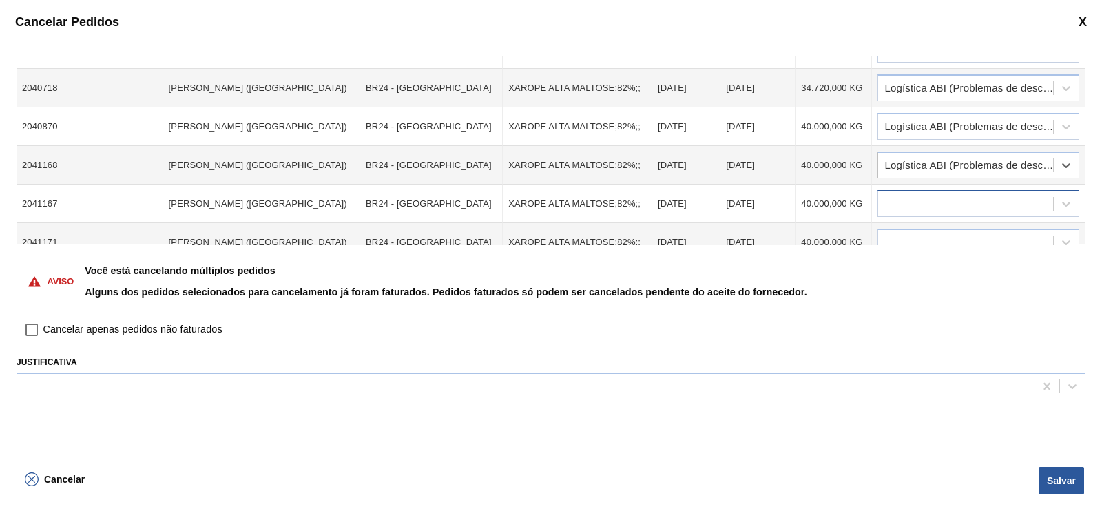
click at [899, 200] on div at bounding box center [965, 204] width 175 height 20
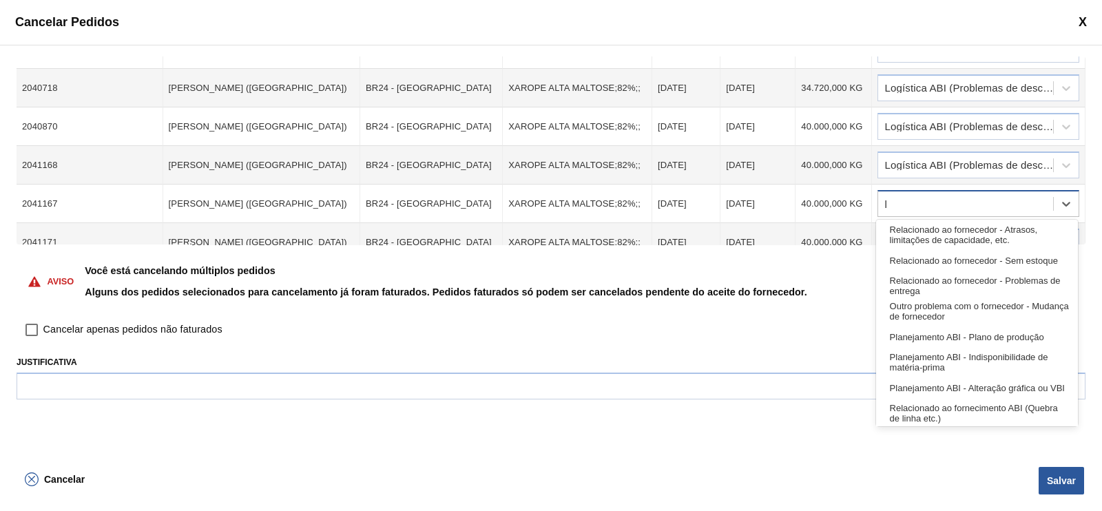
type input "lo"
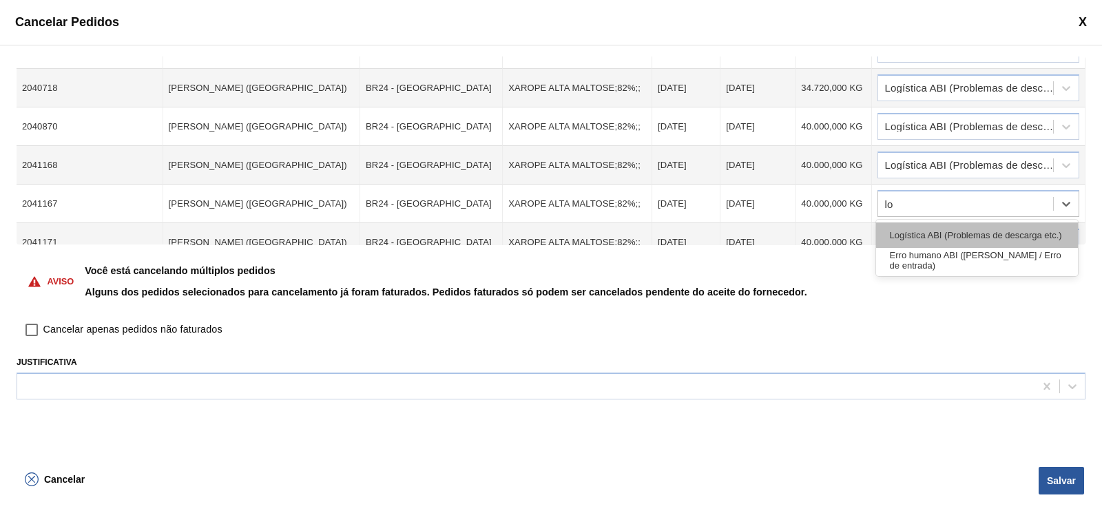
drag, startPoint x: 933, startPoint y: 227, endPoint x: 929, endPoint y: 218, distance: 9.2
click at [933, 225] on div "Logística ABI (Problemas de descarga etc.)" at bounding box center [977, 234] width 202 height 25
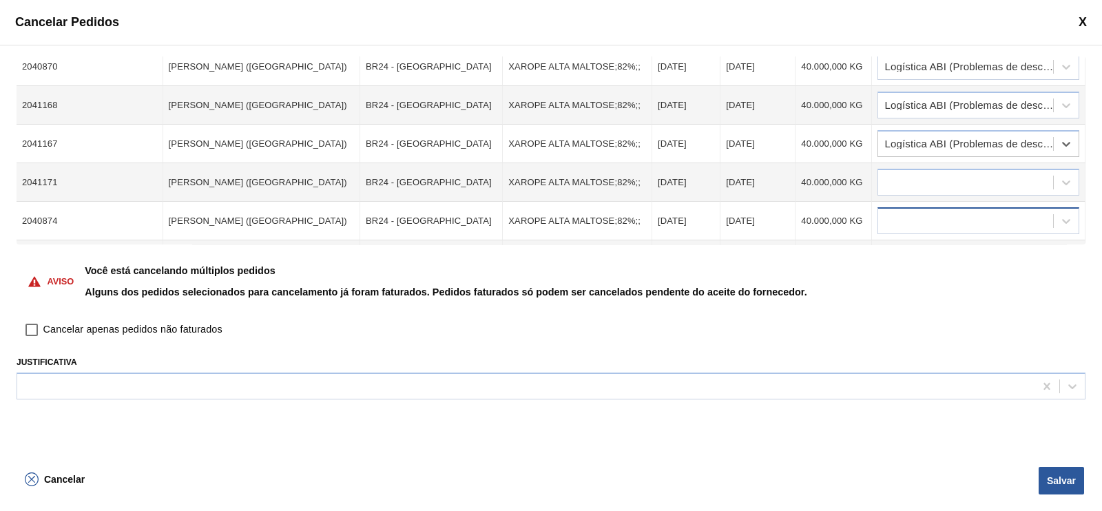
scroll to position [172, 0]
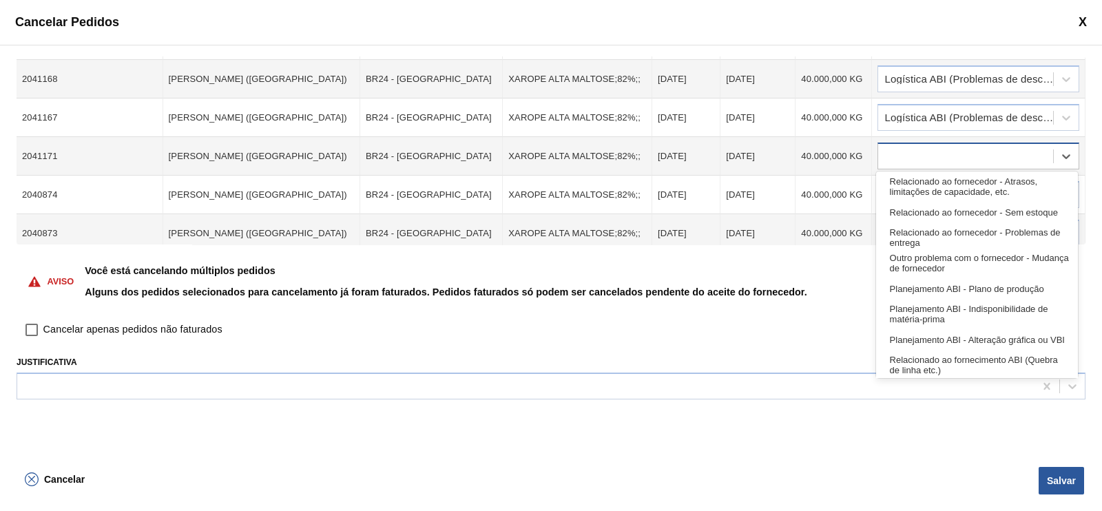
click at [907, 143] on div at bounding box center [979, 156] width 202 height 27
type input "lo"
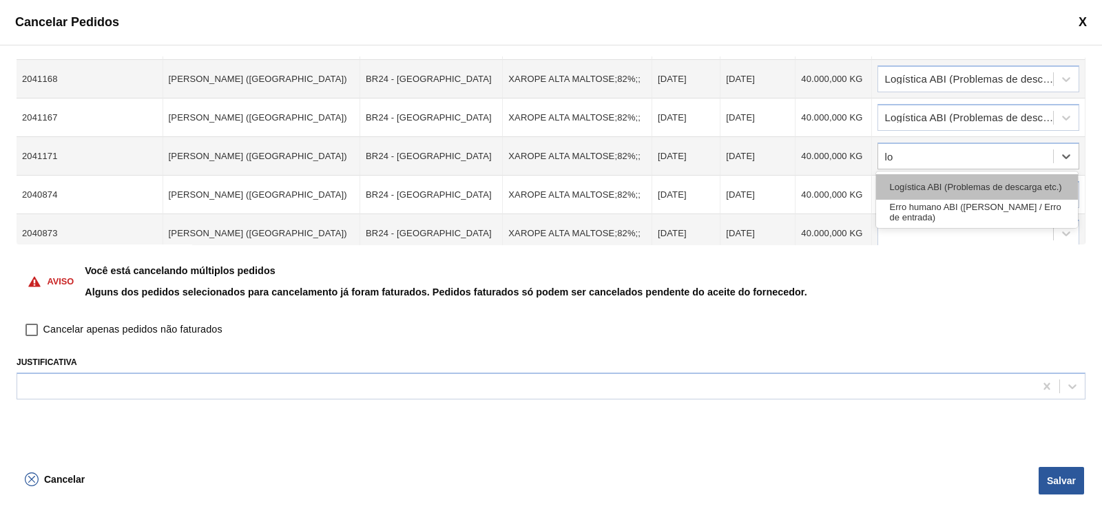
click at [1006, 180] on div "Logística ABI (Problemas de descarga etc.)" at bounding box center [977, 186] width 202 height 25
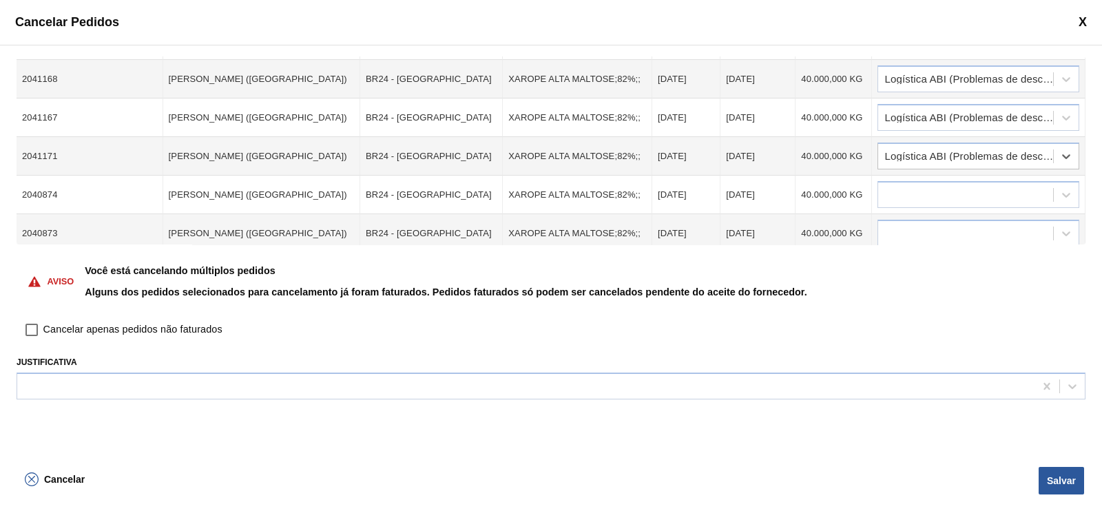
click at [985, 206] on td at bounding box center [979, 195] width 214 height 39
click at [977, 196] on div at bounding box center [965, 195] width 175 height 20
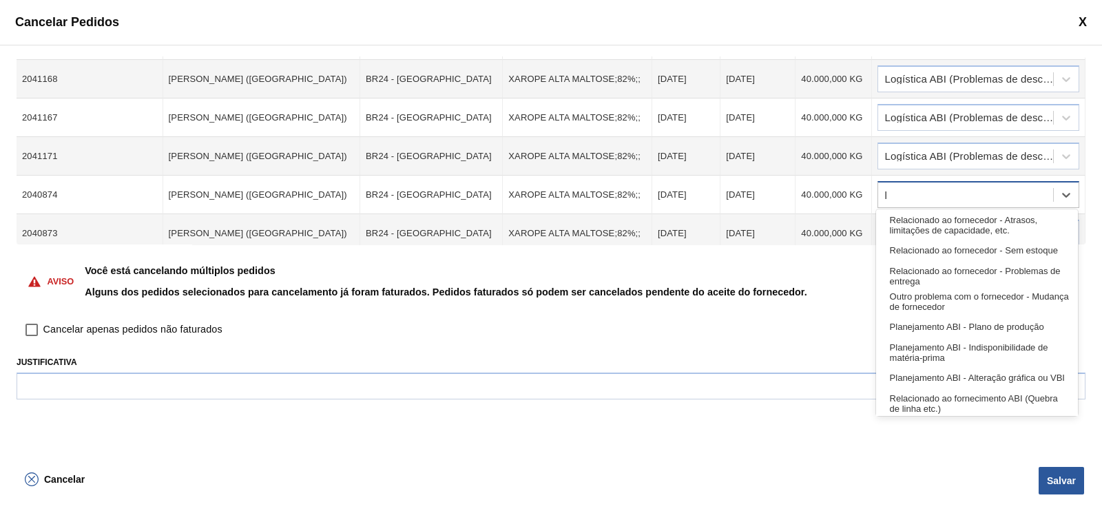
type input "lo"
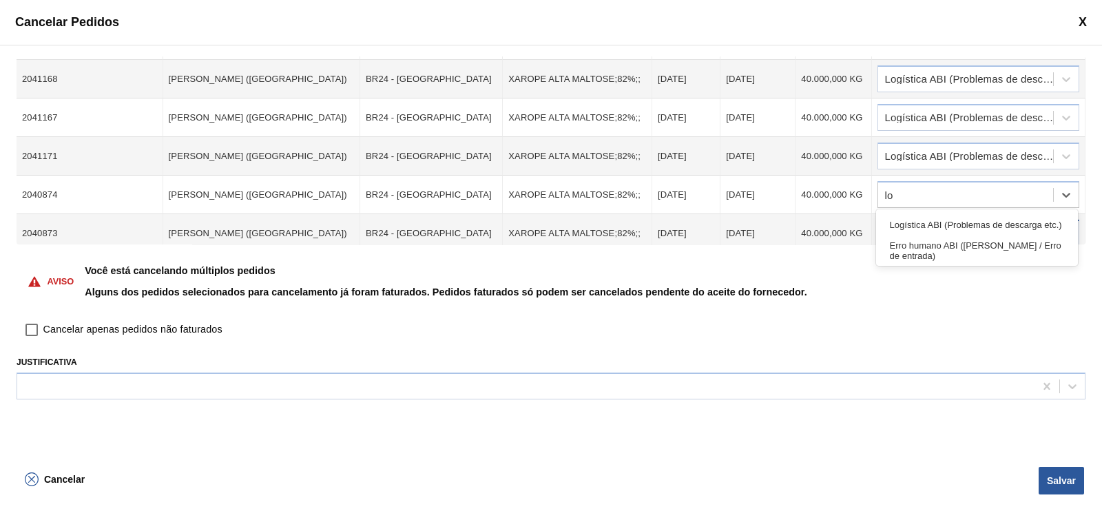
click at [926, 216] on div "Logística ABI (Problemas de descarga etc.)" at bounding box center [977, 224] width 202 height 25
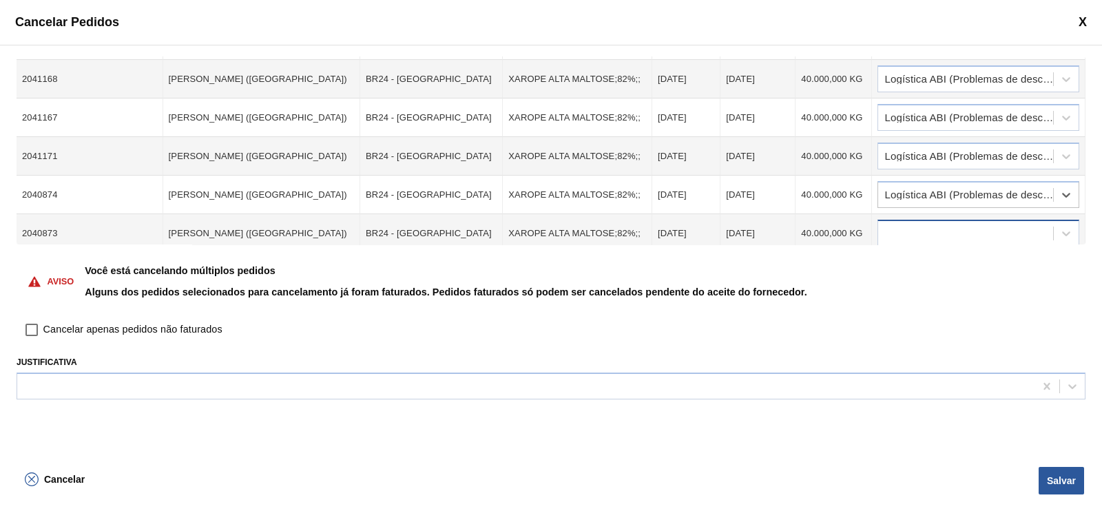
click at [901, 231] on div at bounding box center [965, 234] width 175 height 20
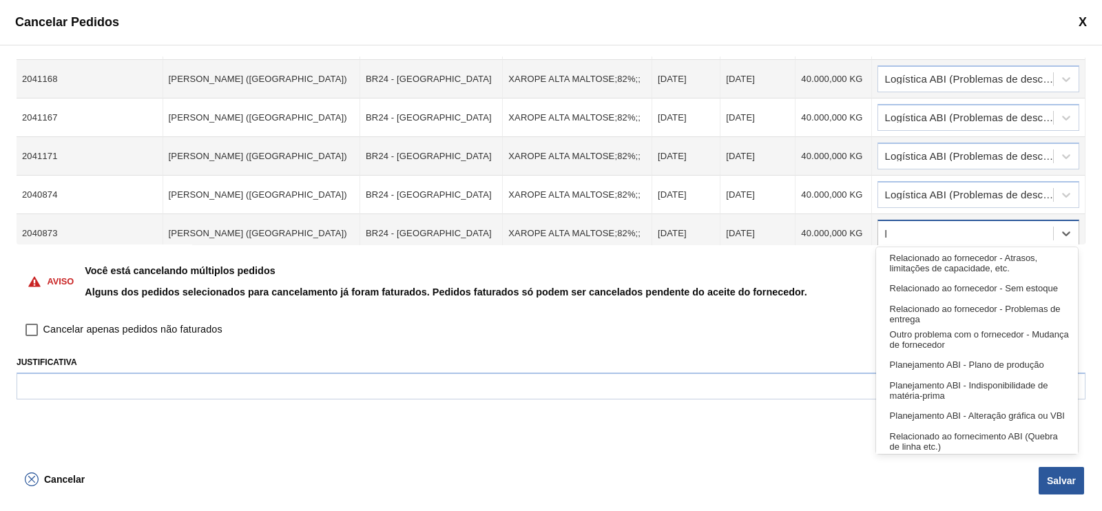
type input "lo"
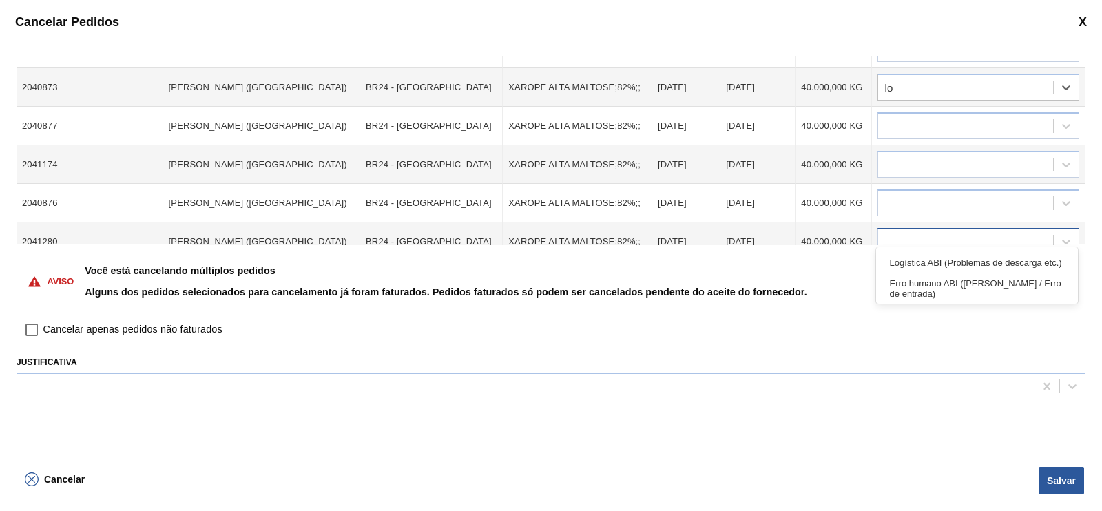
scroll to position [344, 0]
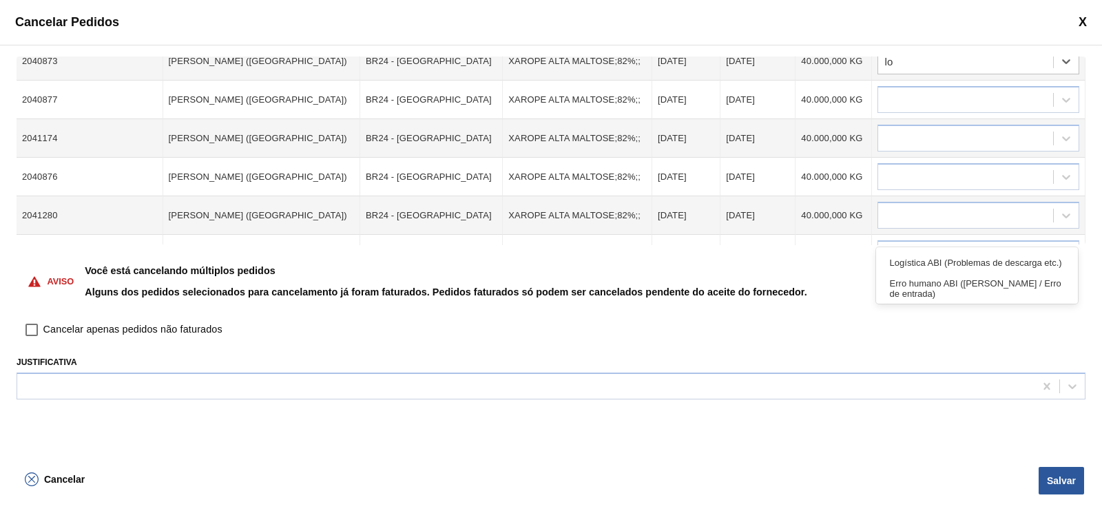
drag, startPoint x: 950, startPoint y: 258, endPoint x: 936, endPoint y: 225, distance: 35.8
click at [948, 260] on div "Logística ABI (Problemas de descarga etc.)" at bounding box center [977, 262] width 202 height 25
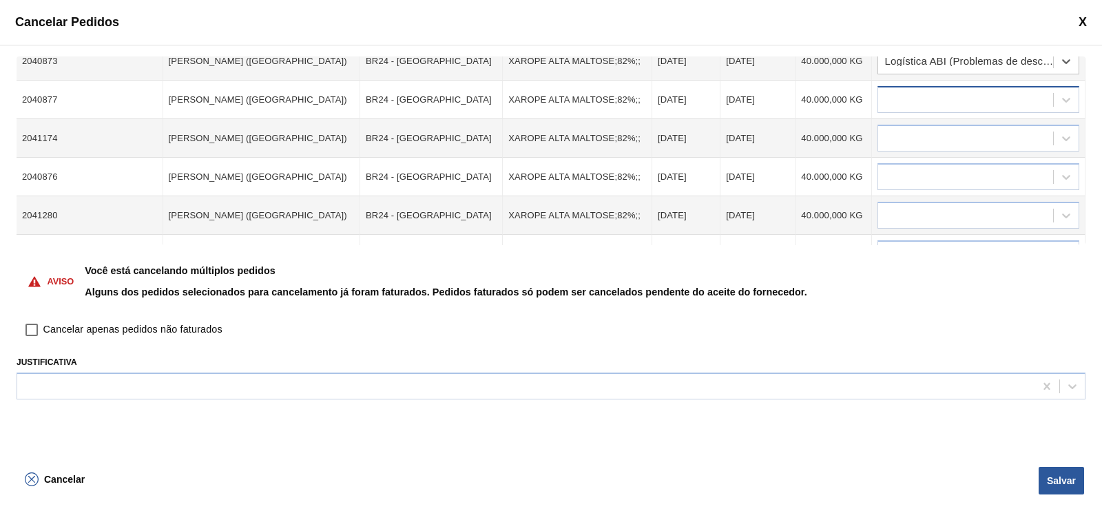
click at [904, 101] on div at bounding box center [965, 100] width 175 height 20
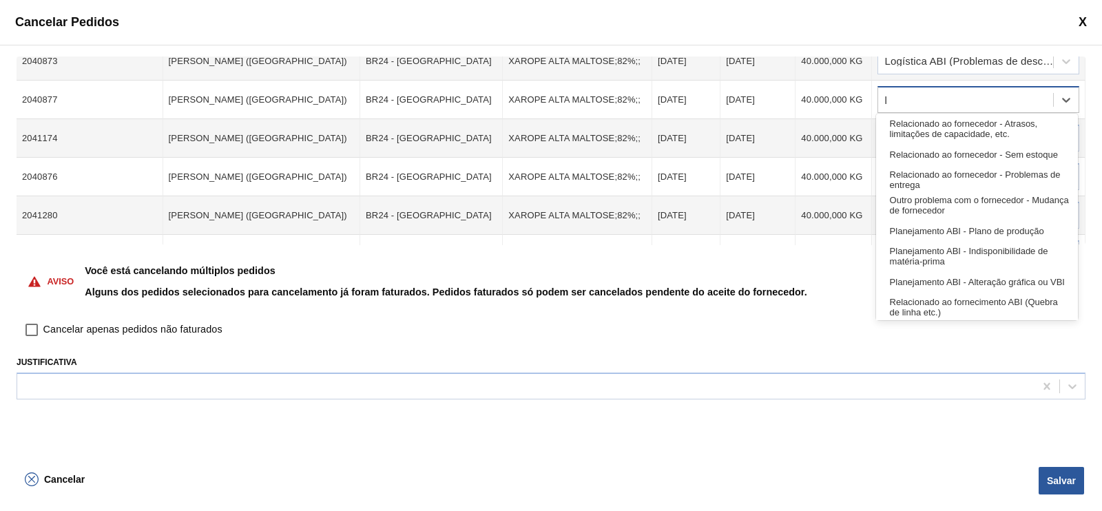
type input "lo"
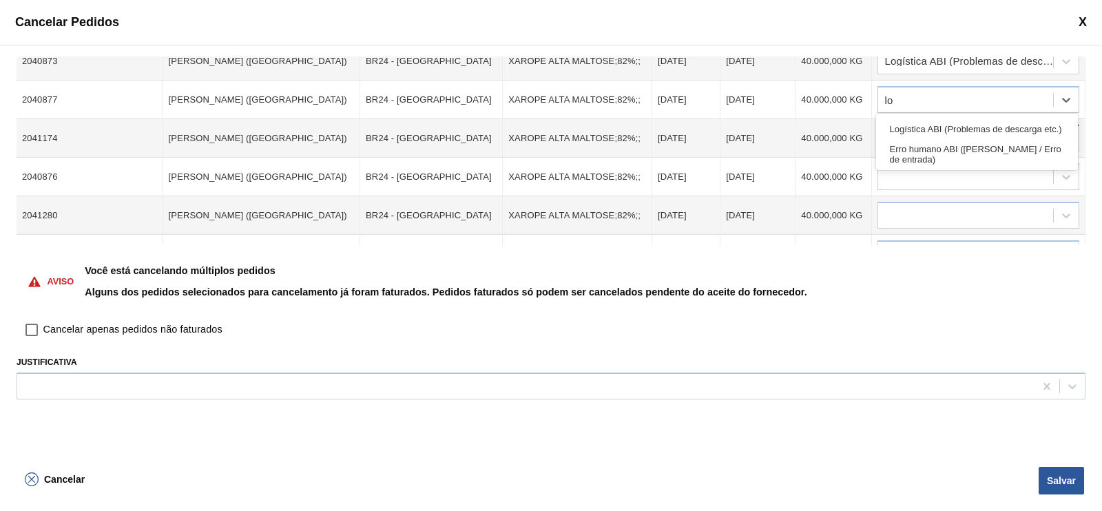
drag, startPoint x: 931, startPoint y: 121, endPoint x: 925, endPoint y: 129, distance: 10.3
click at [931, 121] on div "Logística ABI (Problemas de descarga etc.)" at bounding box center [977, 128] width 202 height 25
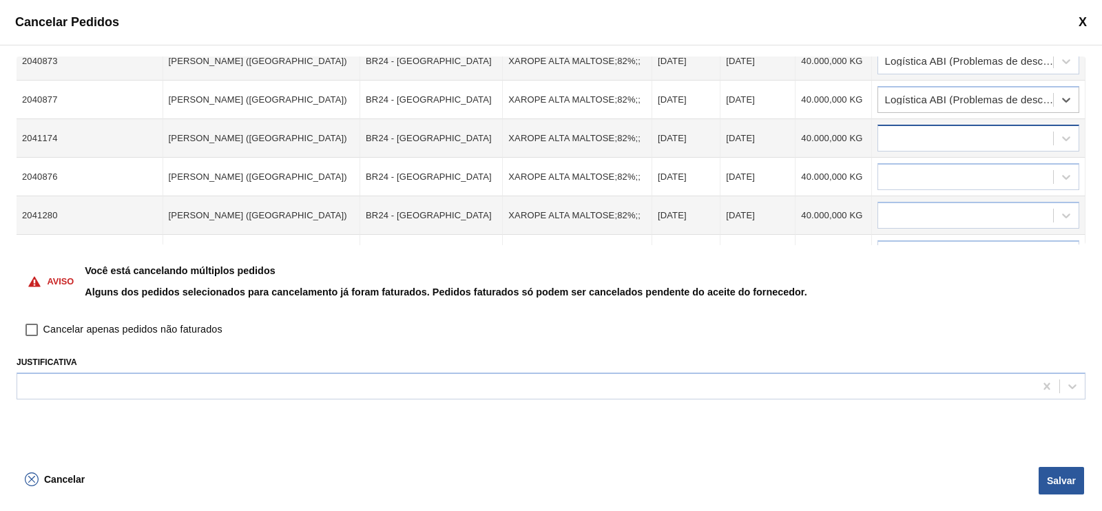
click at [912, 131] on div at bounding box center [965, 139] width 175 height 20
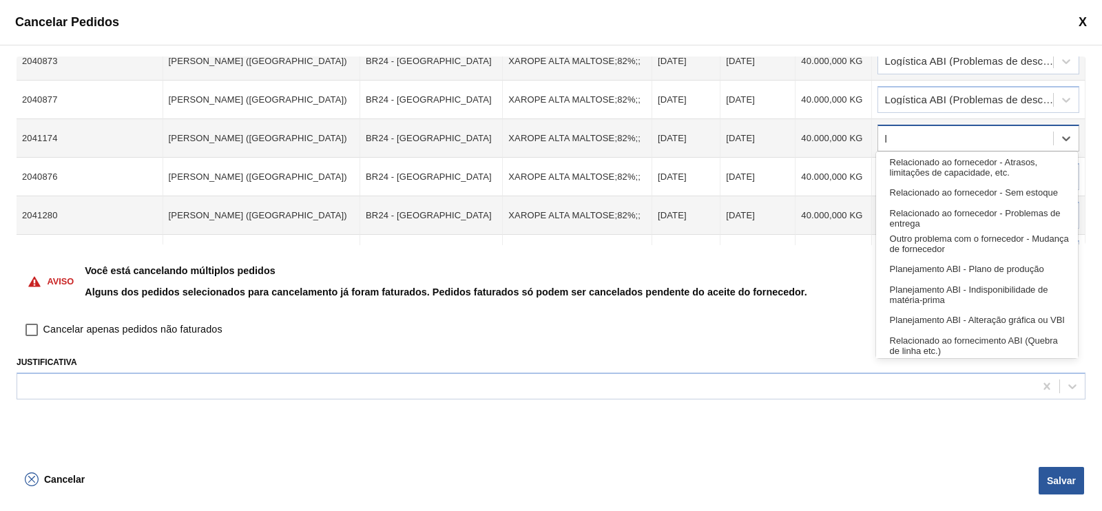
type input "lo"
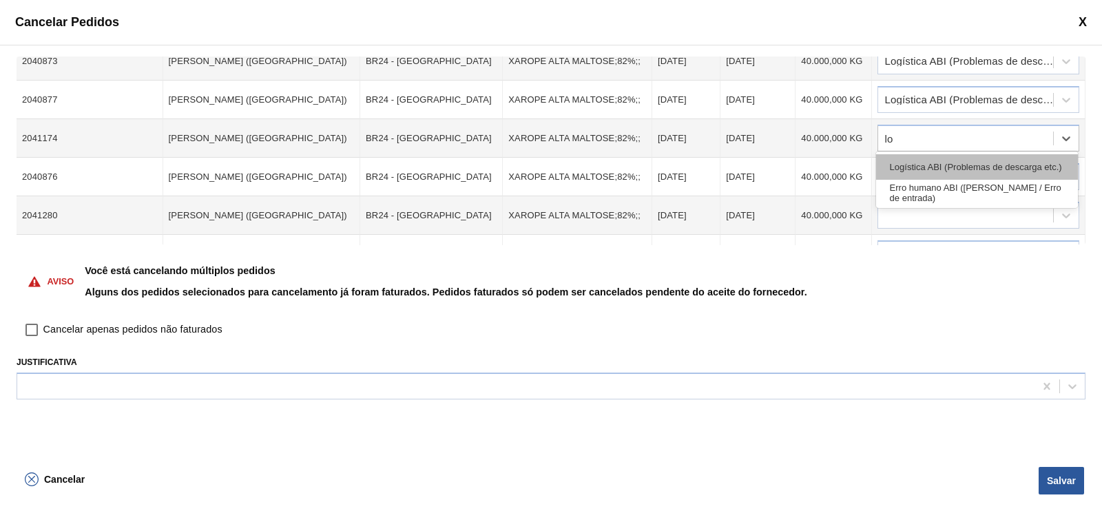
click at [935, 167] on div "Logística ABI (Problemas de descarga etc.)" at bounding box center [977, 166] width 202 height 25
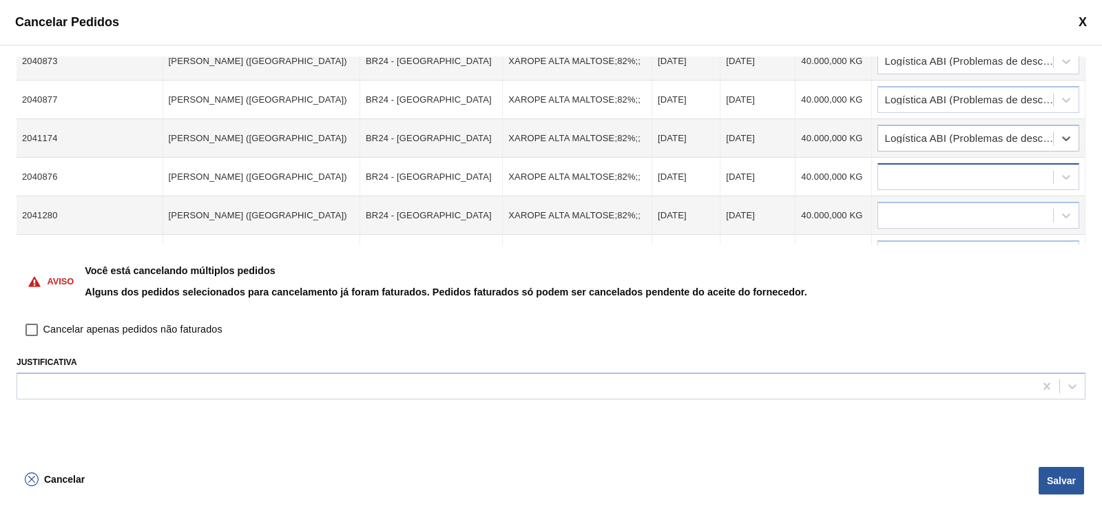
click at [898, 169] on div at bounding box center [965, 177] width 175 height 20
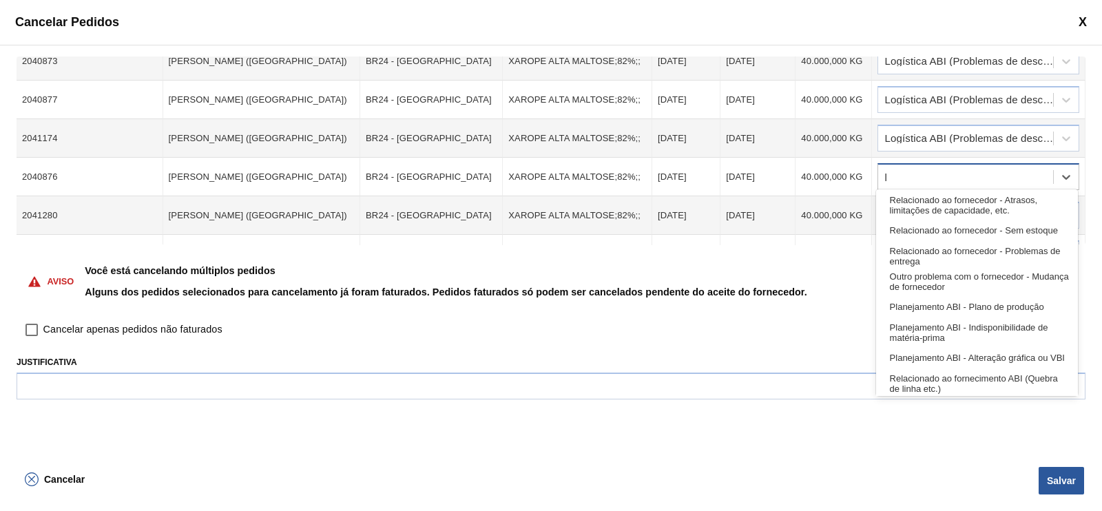
type input "lo"
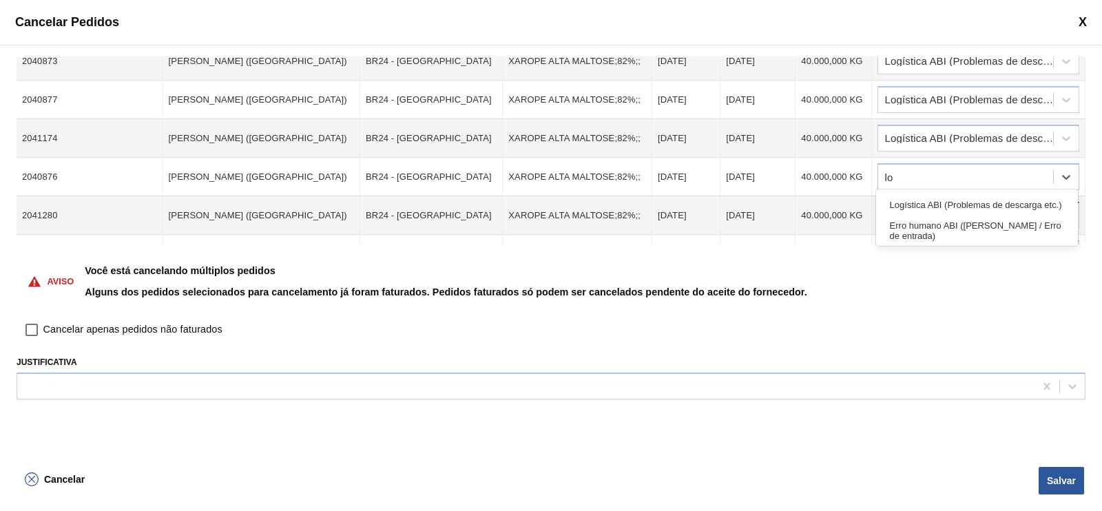
click at [949, 203] on div "Logística ABI (Problemas de descarga etc.)" at bounding box center [977, 204] width 202 height 25
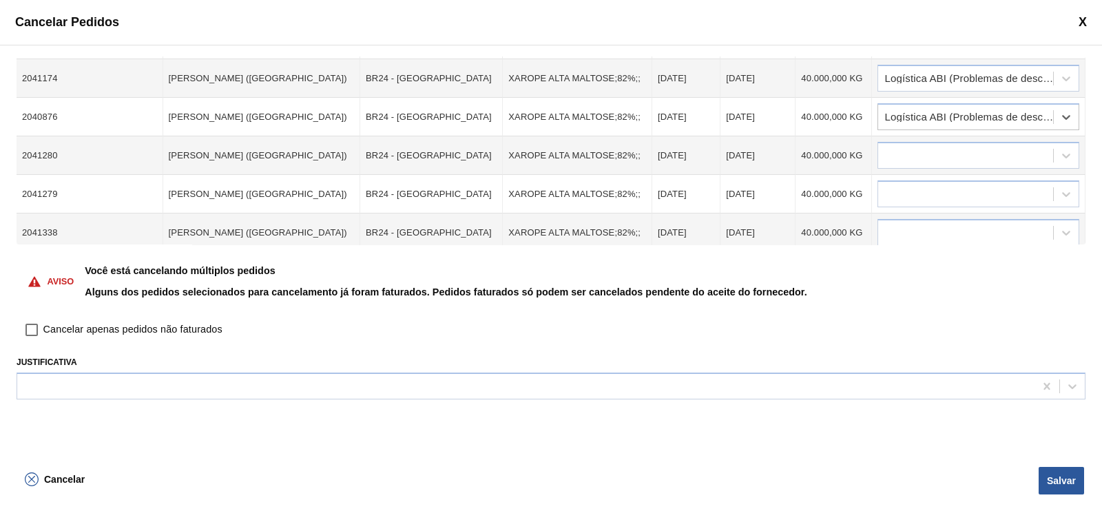
scroll to position [431, 0]
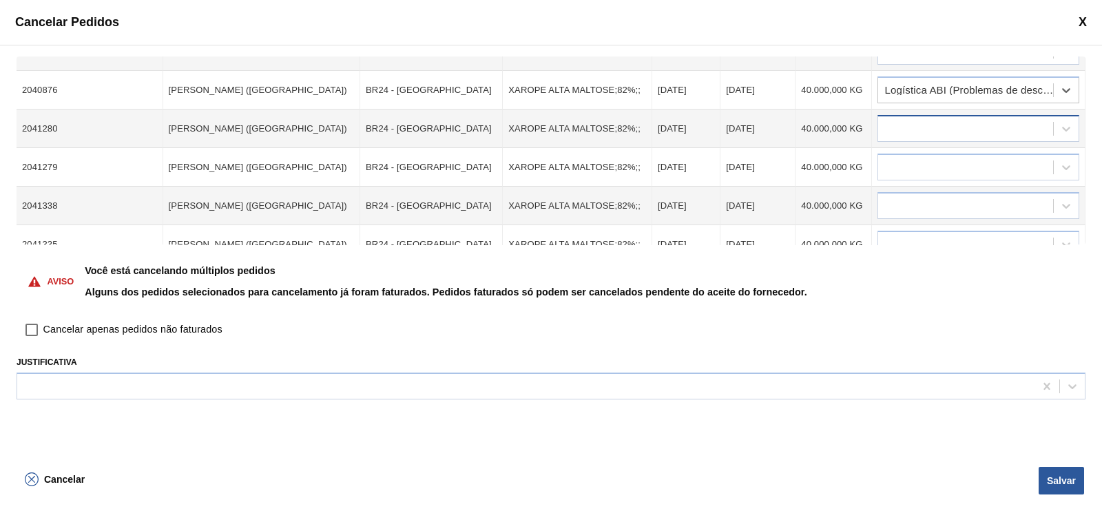
click at [902, 125] on div at bounding box center [965, 129] width 175 height 20
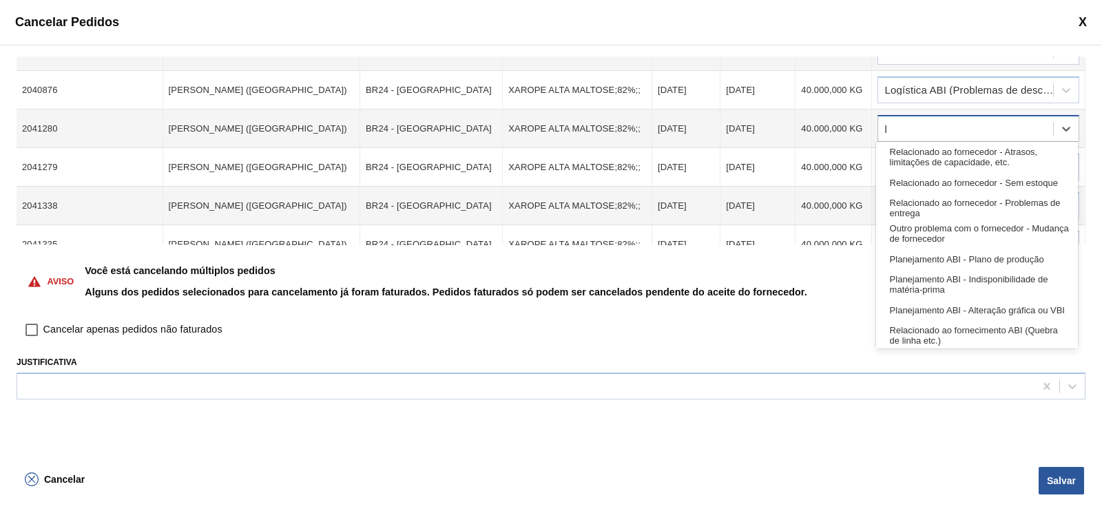
type input "lo"
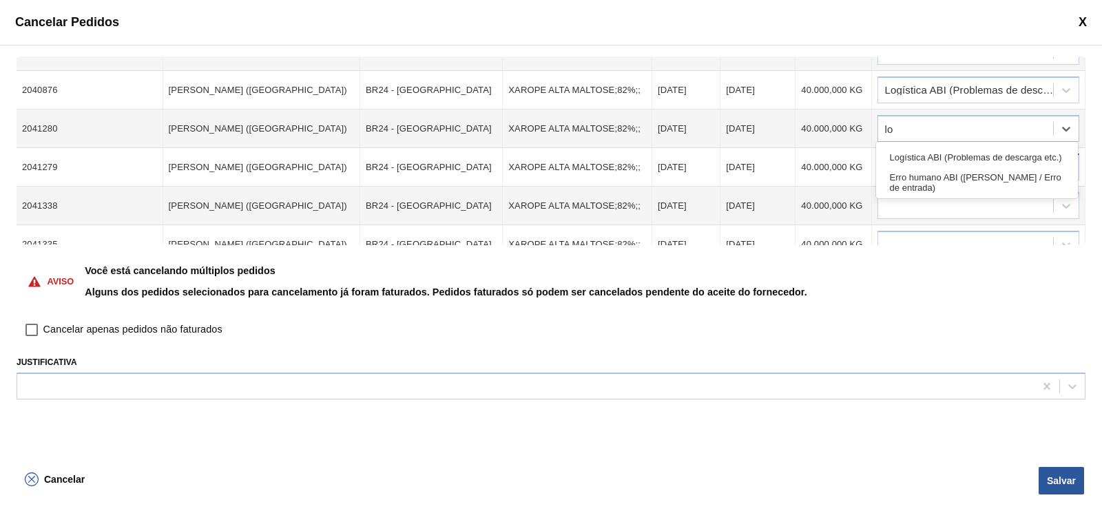
click at [940, 156] on div "Logística ABI (Problemas de descarga etc.)" at bounding box center [977, 157] width 202 height 25
click at [922, 166] on div at bounding box center [965, 168] width 175 height 20
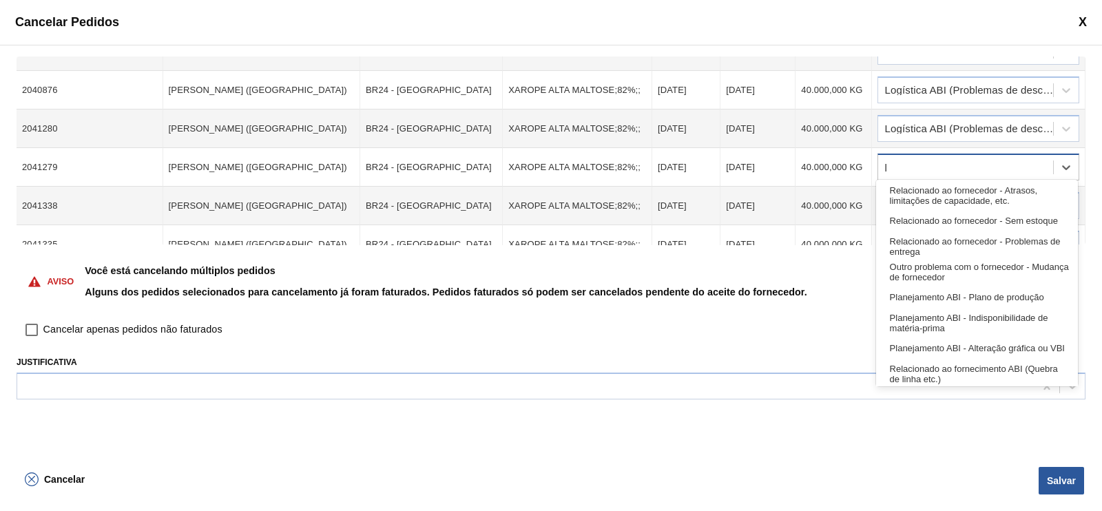
type input "lo"
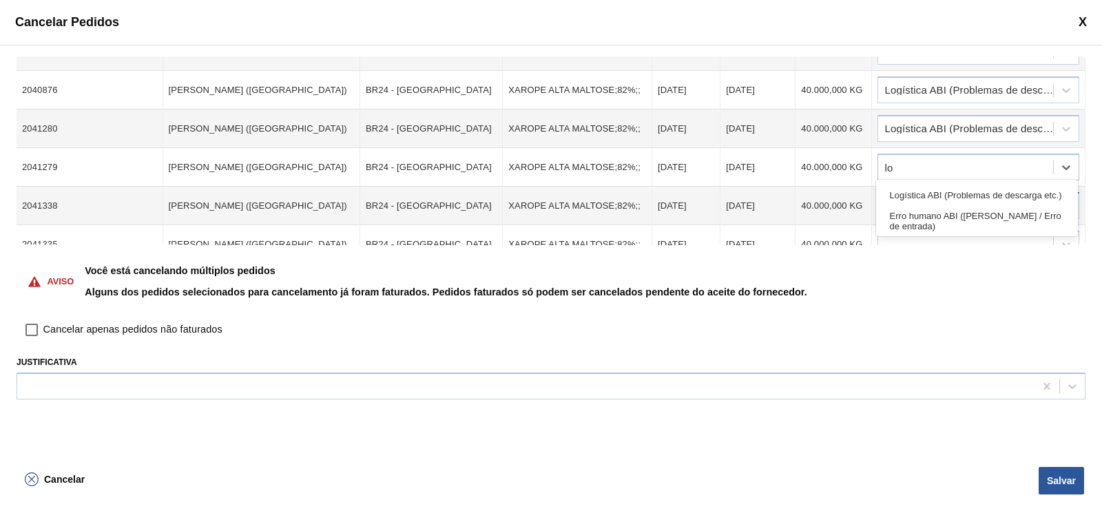
click at [941, 193] on div "Logística ABI (Problemas de descarga etc.)" at bounding box center [977, 195] width 202 height 25
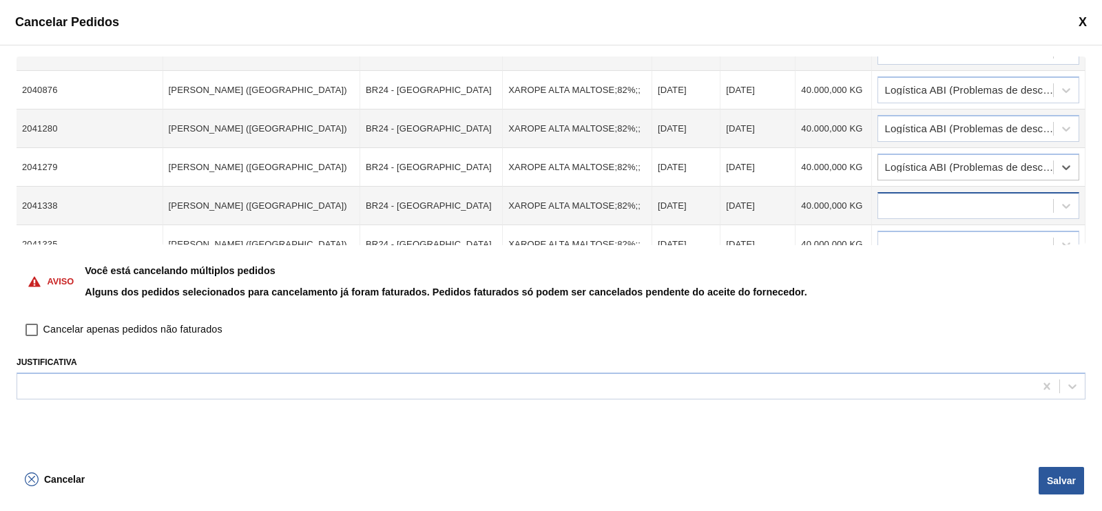
click at [915, 200] on div at bounding box center [965, 206] width 175 height 20
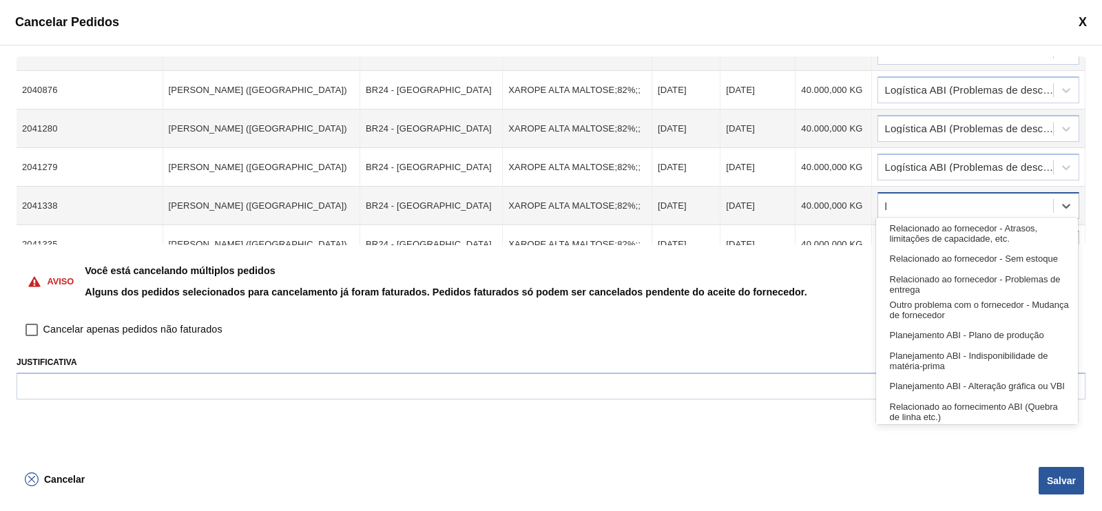
type input "lo"
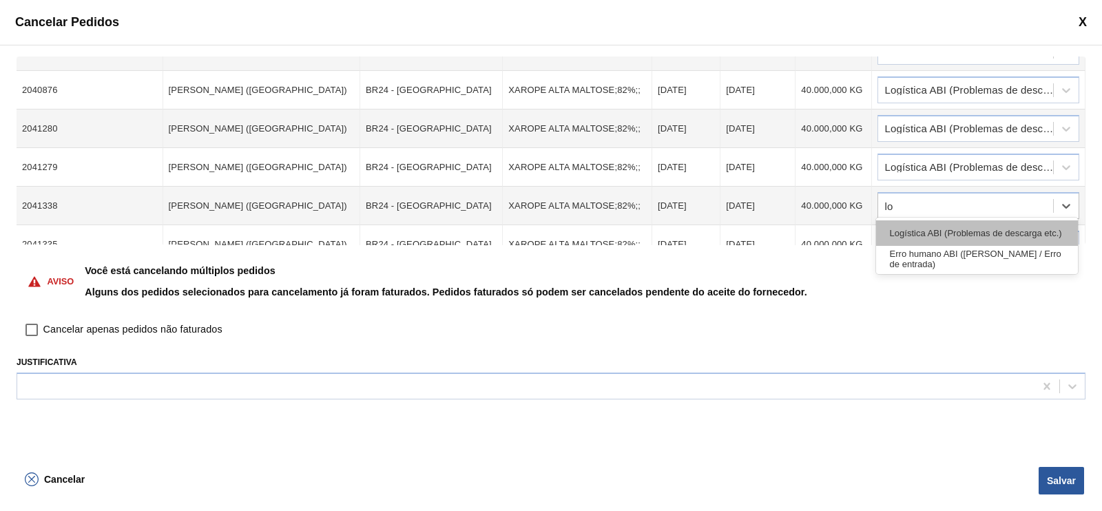
click at [930, 223] on div "Logística ABI (Problemas de descarga etc.)" at bounding box center [977, 232] width 202 height 25
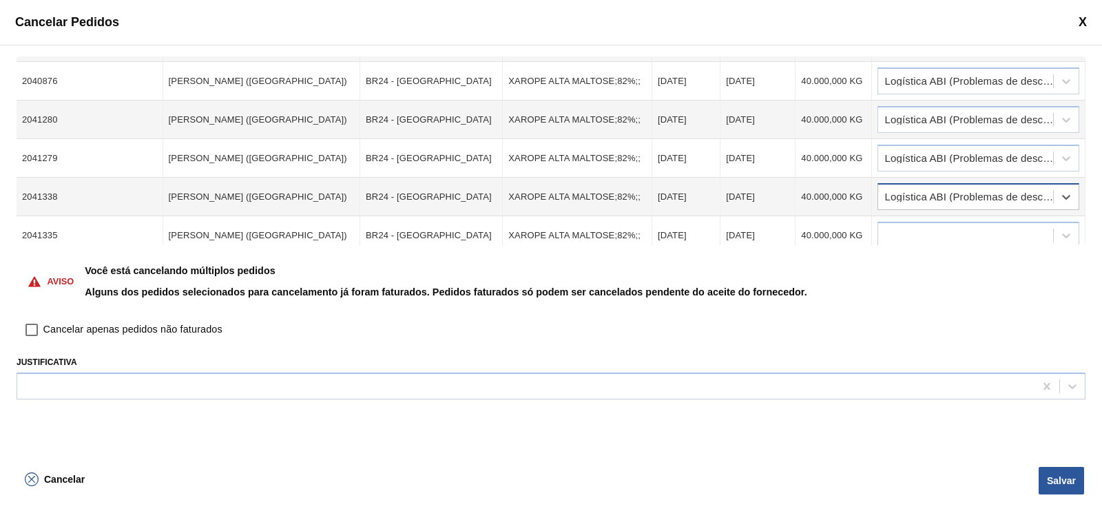
scroll to position [442, 0]
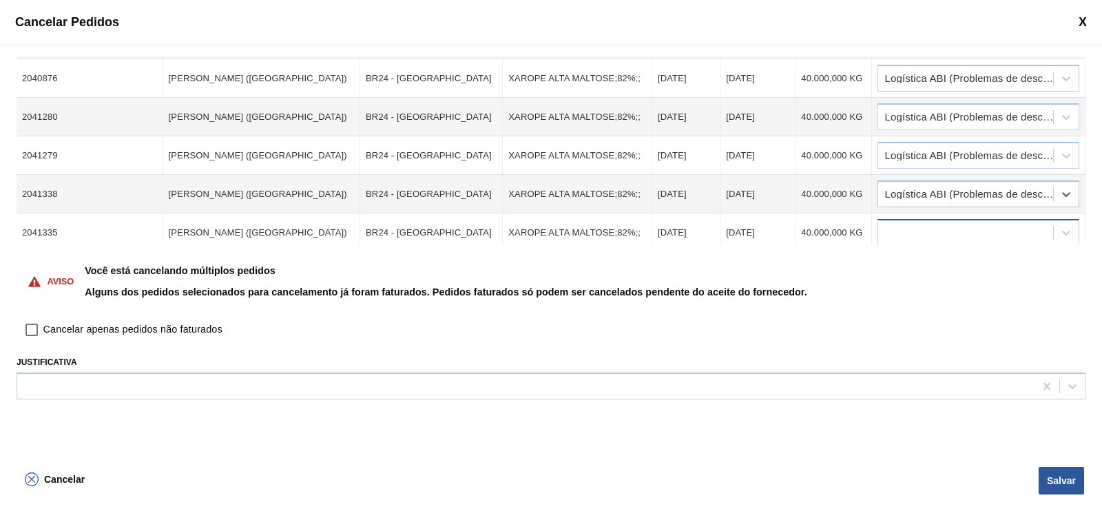
click at [926, 223] on div at bounding box center [965, 233] width 175 height 20
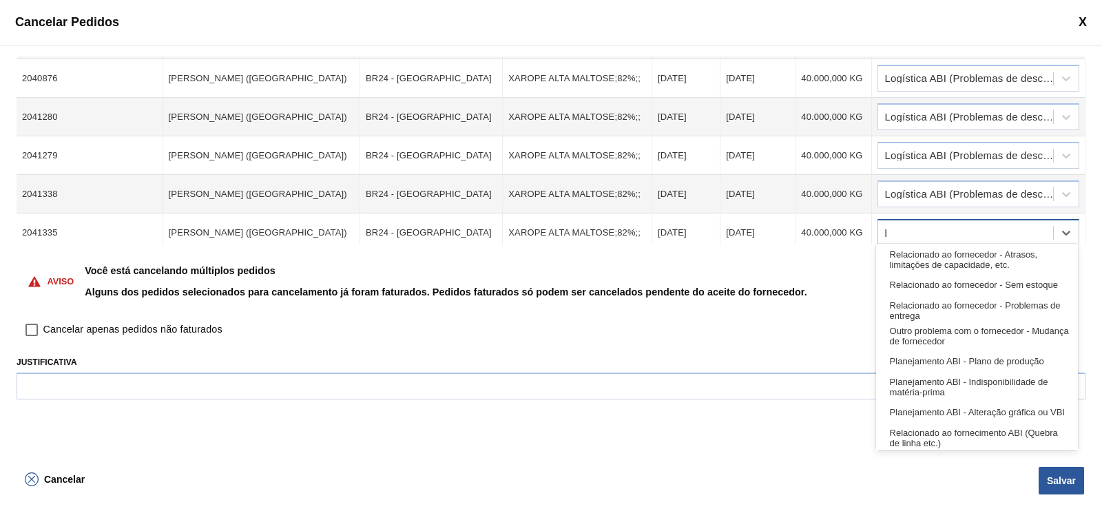
type input "lo"
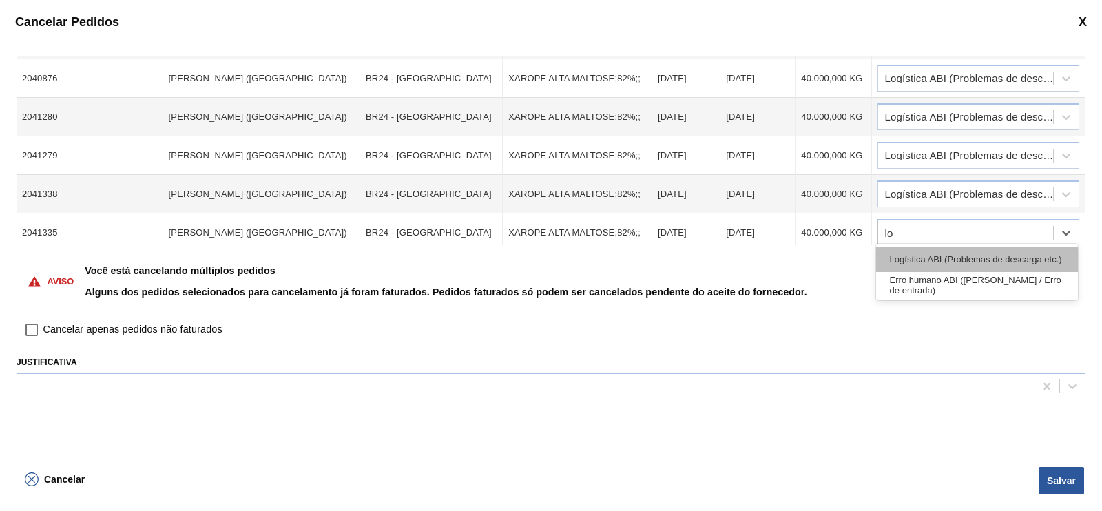
click at [936, 253] on div "Logística ABI (Problemas de descarga etc.)" at bounding box center [977, 259] width 202 height 25
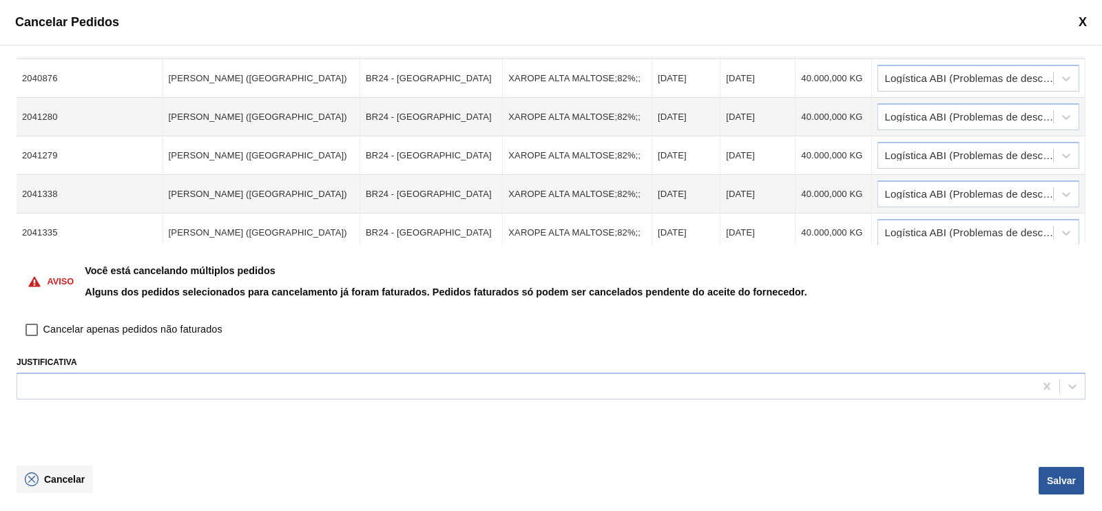
click at [60, 474] on span "Cancelar" at bounding box center [64, 479] width 41 height 11
